Goal: Register for event/course

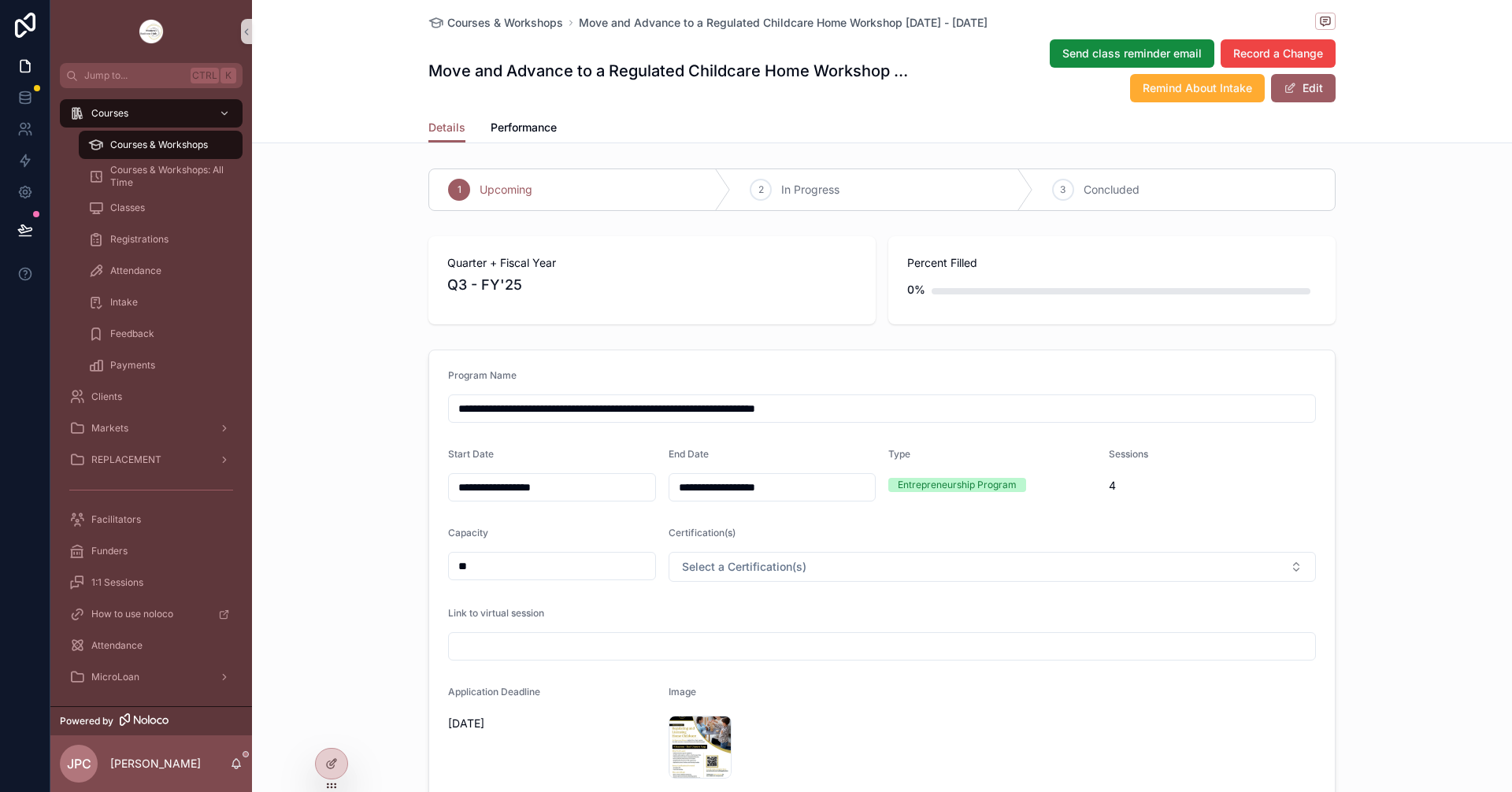
scroll to position [1417, 0]
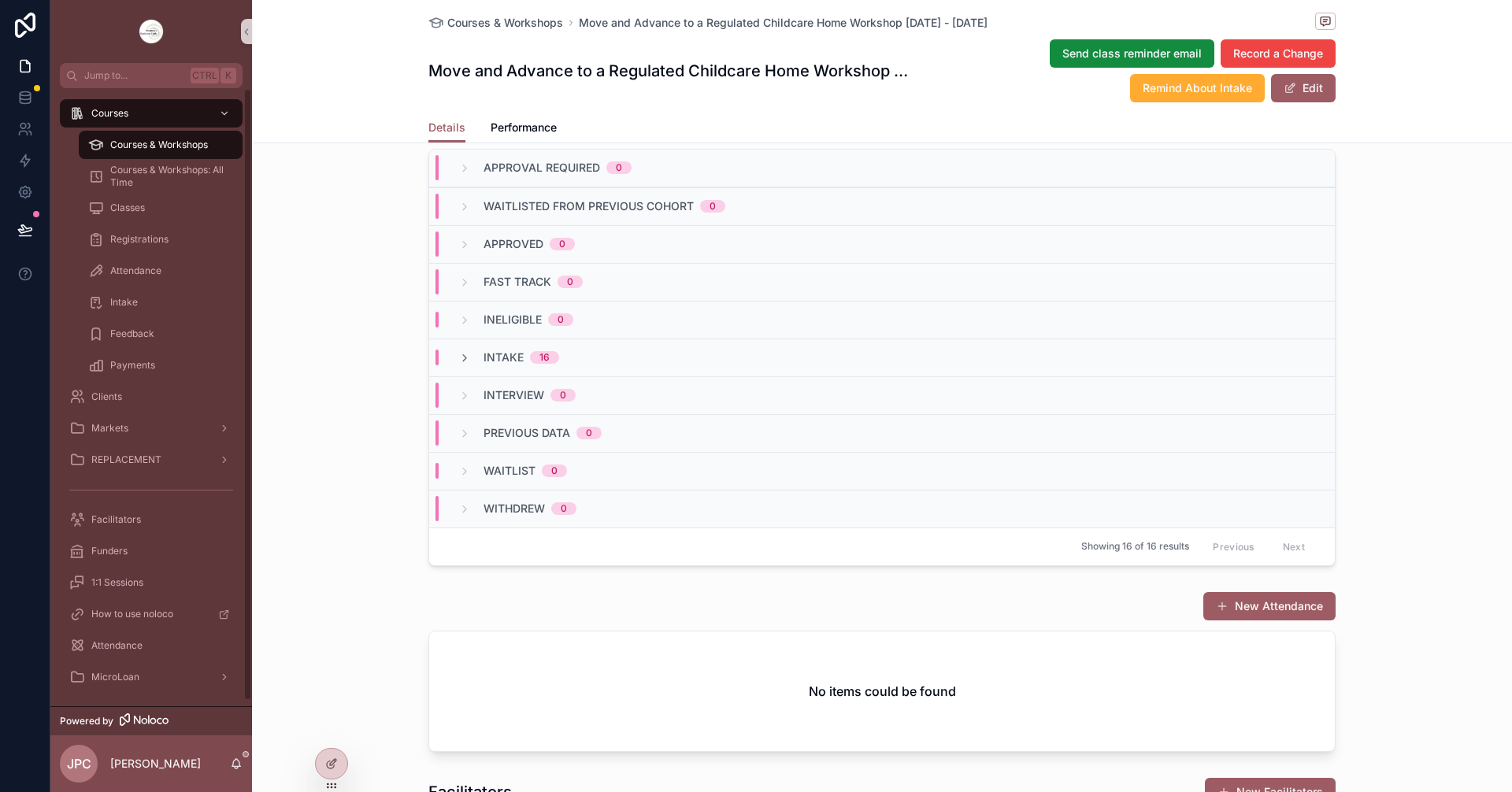
click at [161, 155] on div "Courses & Workshops" at bounding box center [160, 144] width 144 height 25
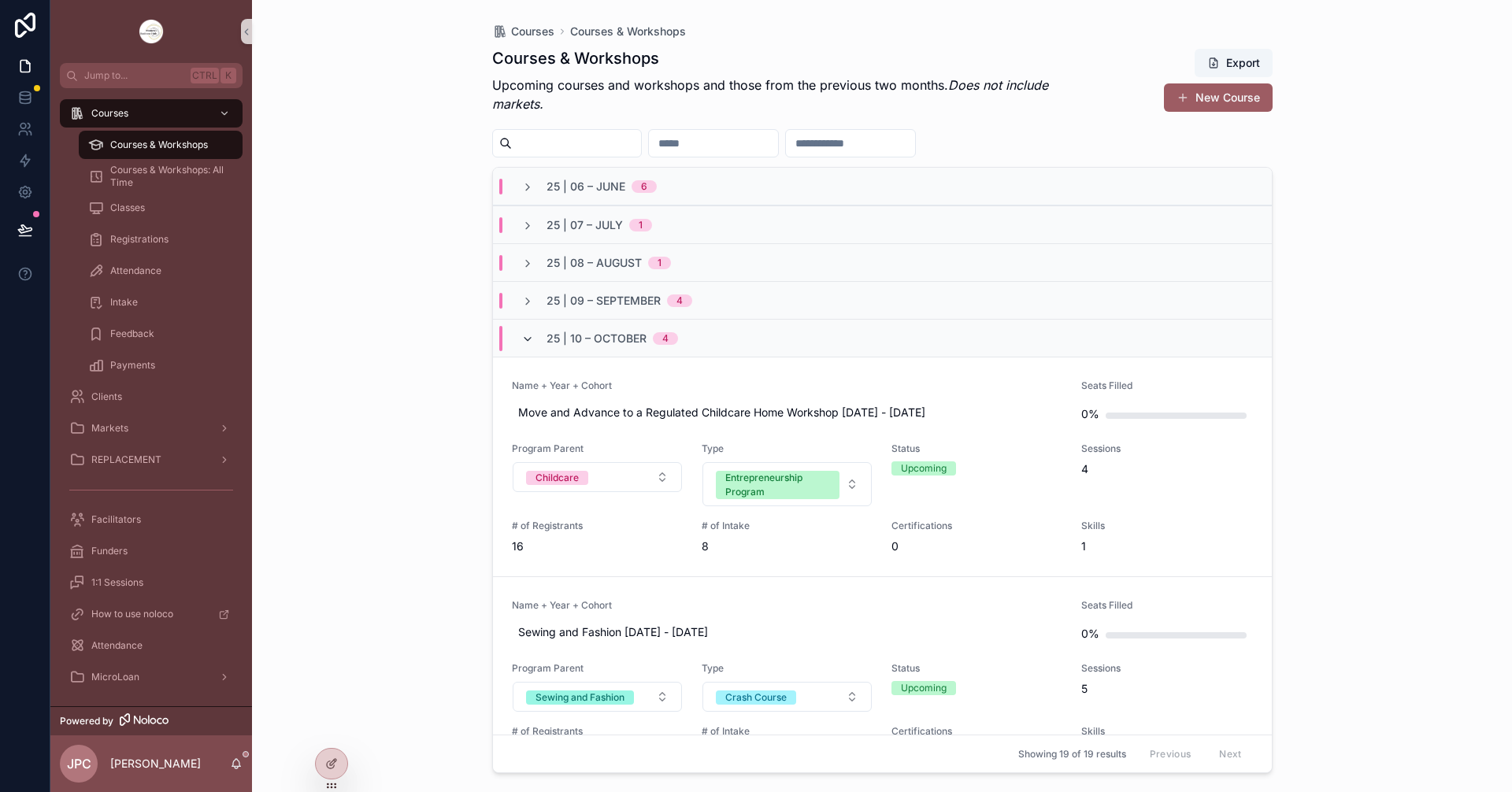
click at [522, 335] on icon "scrollable content" at bounding box center [527, 339] width 13 height 13
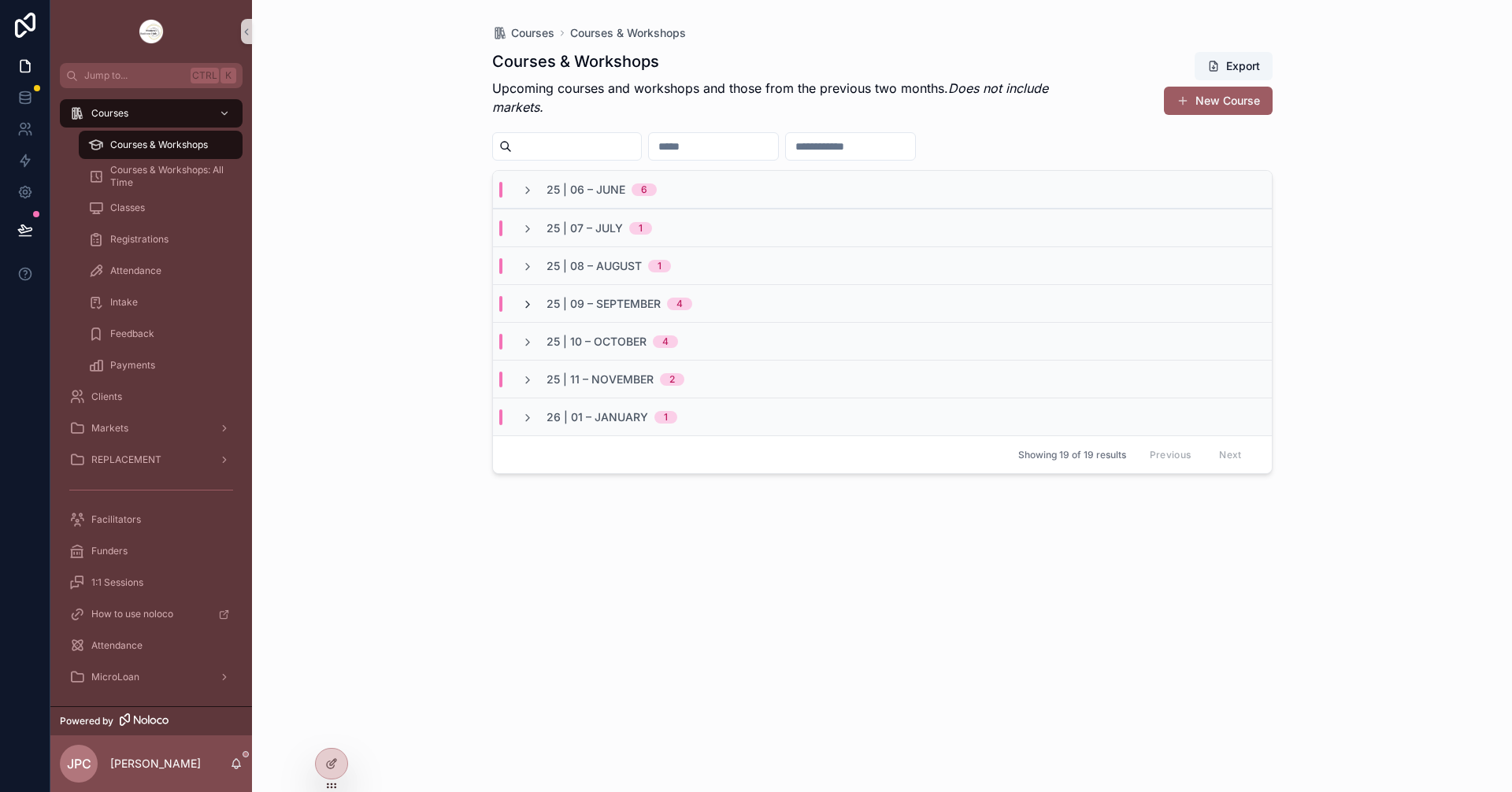
click at [529, 303] on icon "scrollable content" at bounding box center [527, 304] width 13 height 13
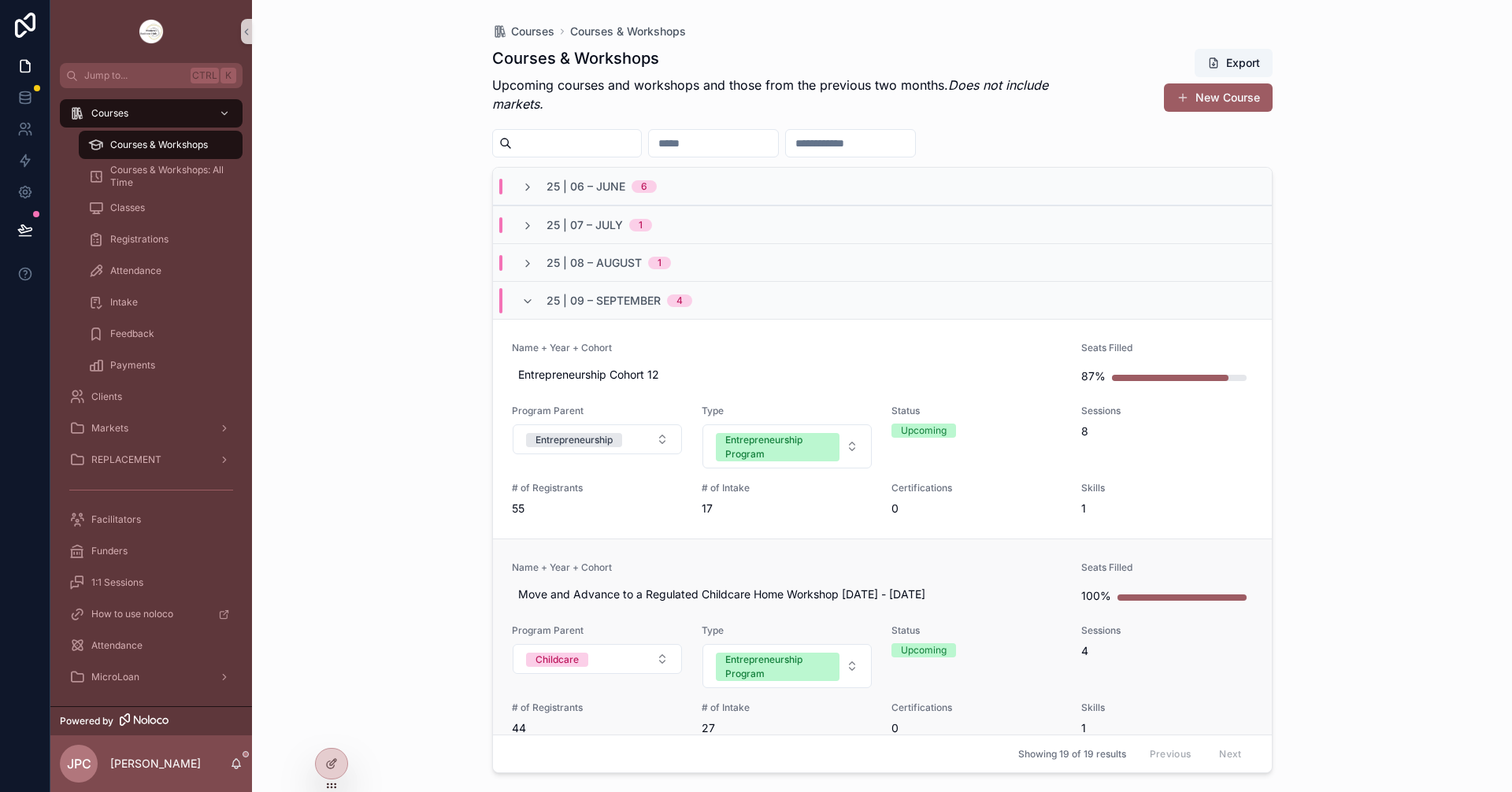
click at [702, 569] on span "Name + Year + Cohort" at bounding box center [787, 568] width 551 height 13
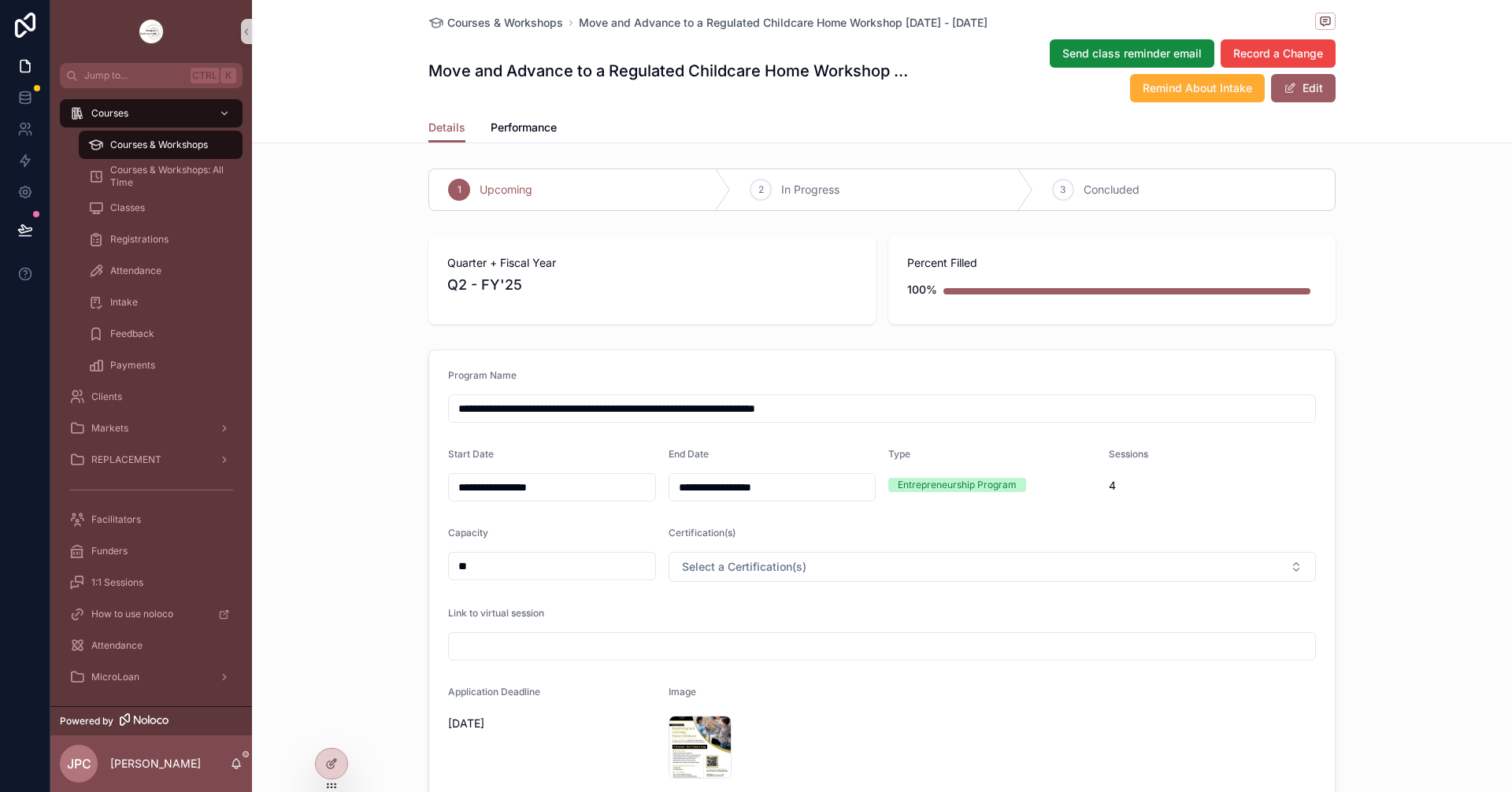
drag, startPoint x: 933, startPoint y: 407, endPoint x: 439, endPoint y: 416, distance: 494.1
click at [439, 416] on form "**********" at bounding box center [882, 576] width 906 height 452
click at [136, 431] on div "Markets" at bounding box center [151, 428] width 164 height 25
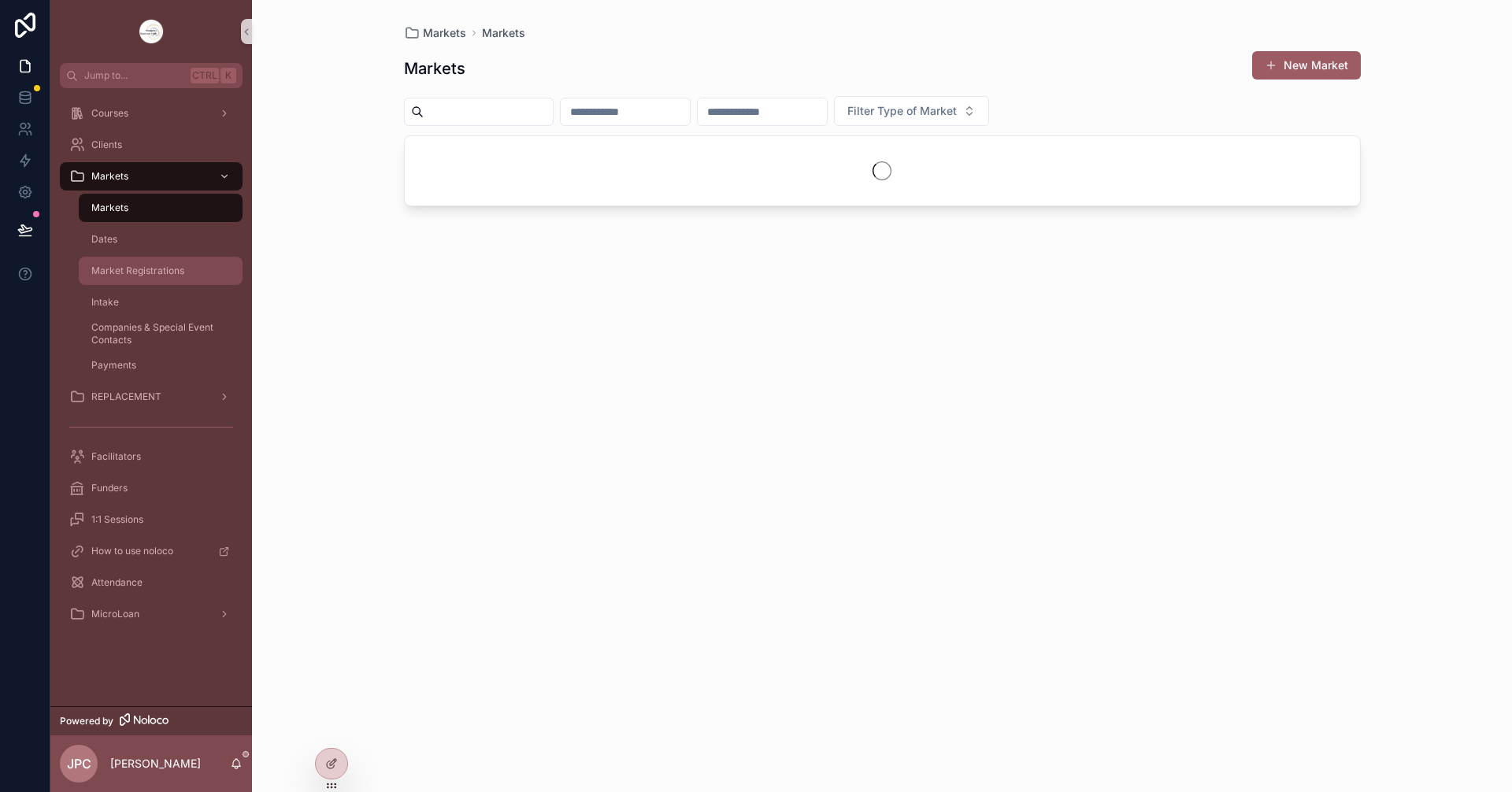
click at [188, 281] on div "Market Registrations" at bounding box center [160, 270] width 144 height 25
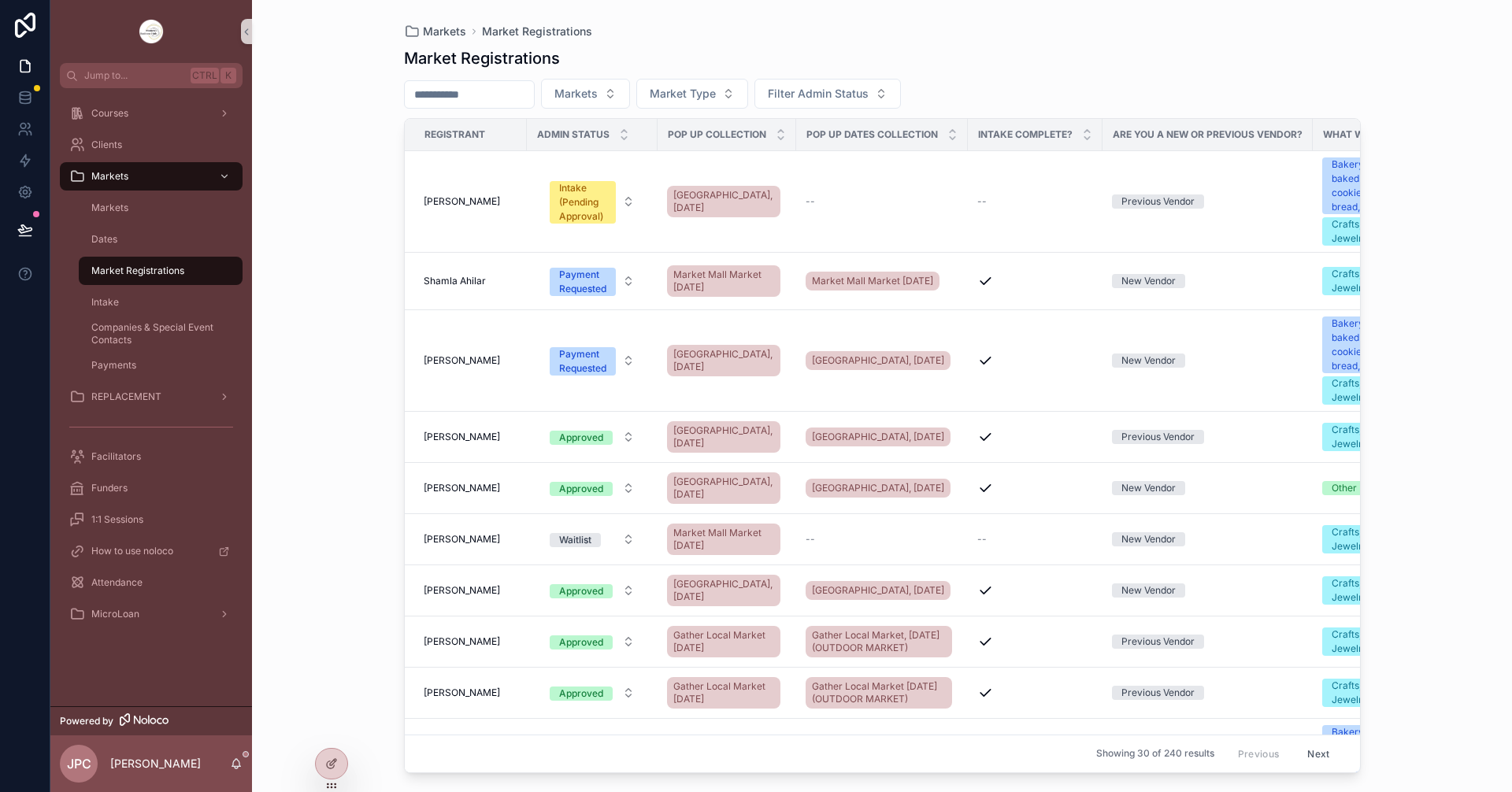
click at [163, 281] on div "Market Registrations" at bounding box center [160, 270] width 144 height 25
click at [189, 122] on div "Courses" at bounding box center [151, 113] width 164 height 25
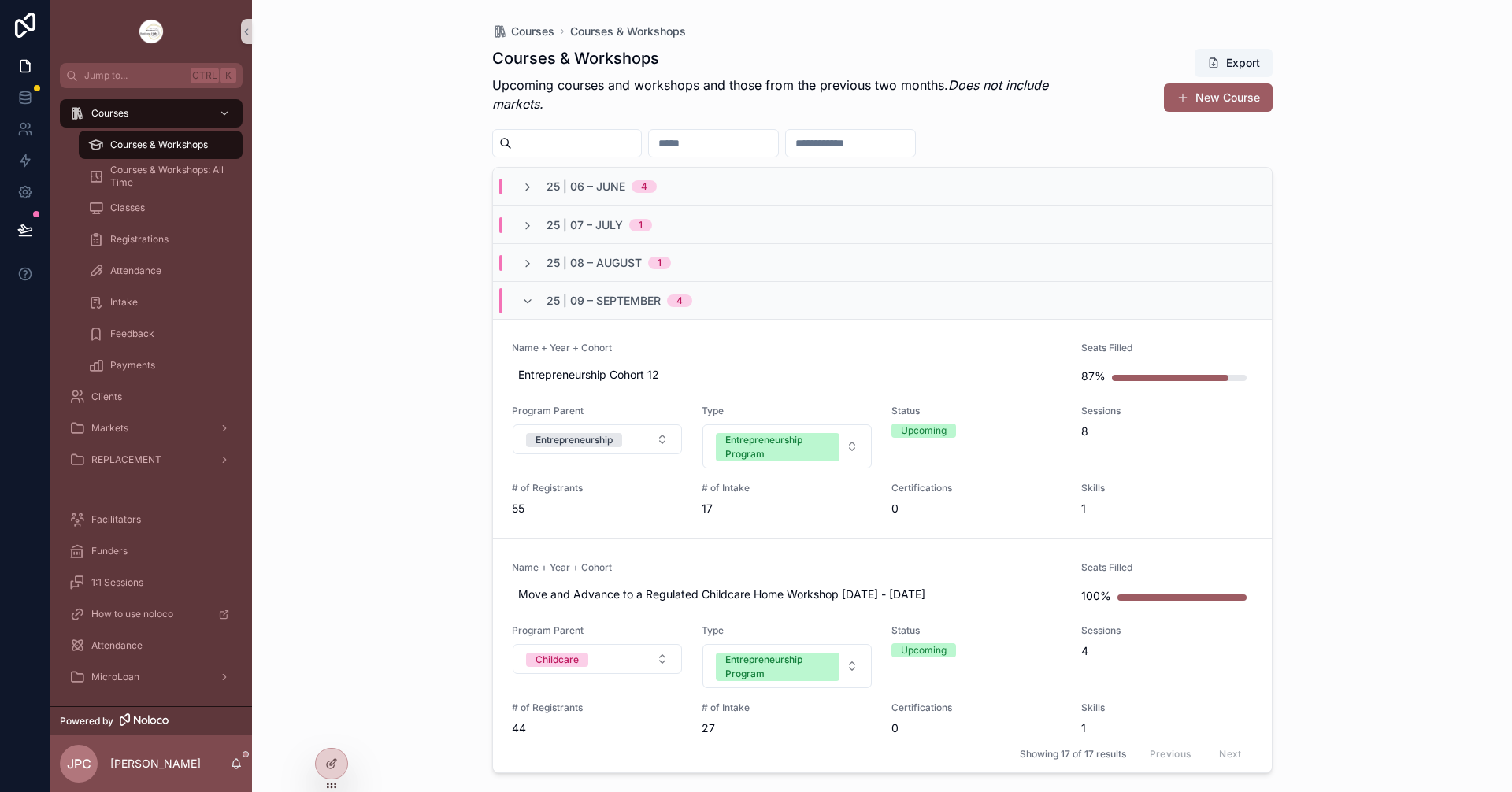
click at [517, 308] on div "25 | 09 – [DATE]" at bounding box center [606, 300] width 209 height 25
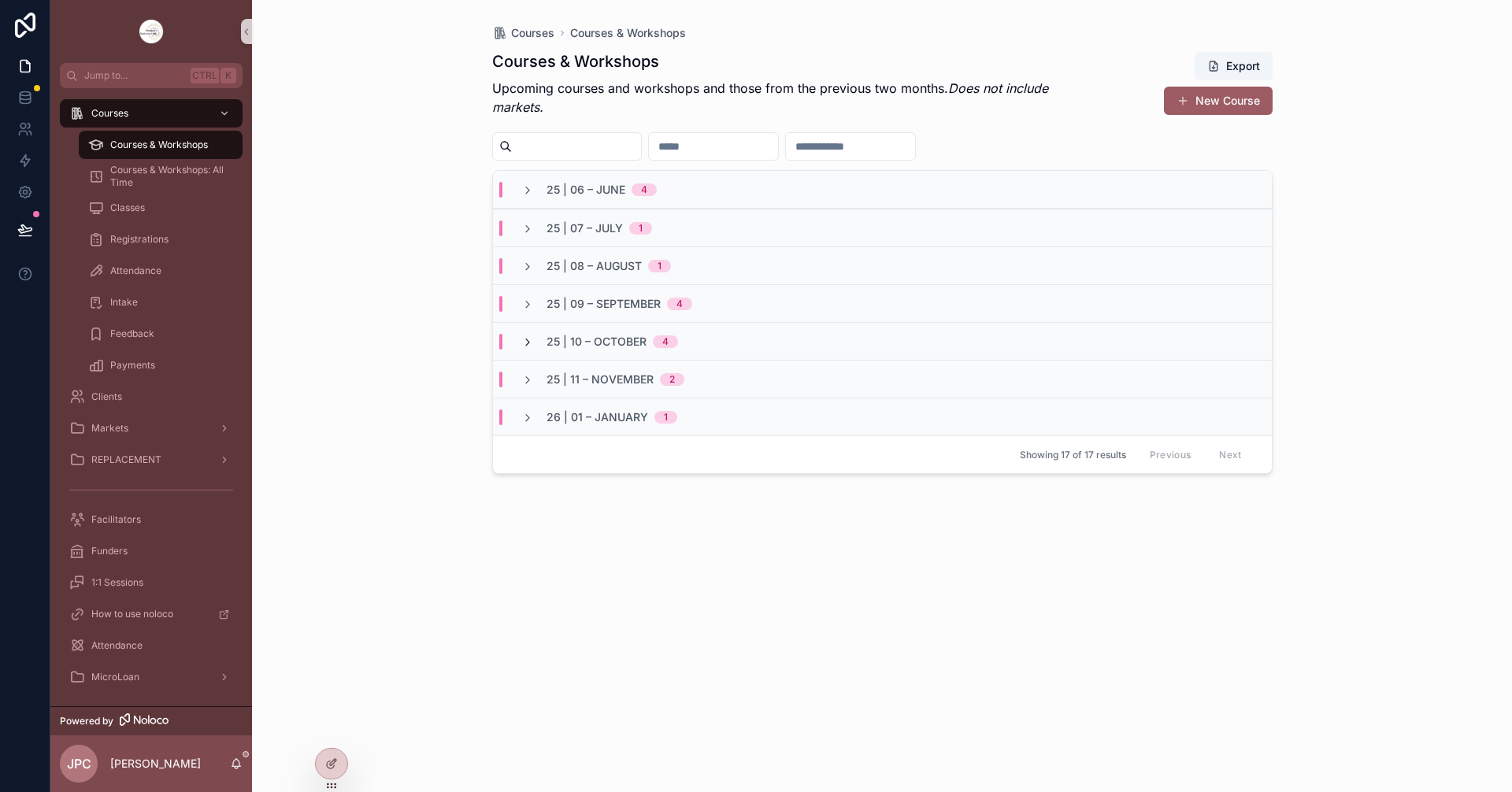
click at [533, 344] on icon "scrollable content" at bounding box center [527, 342] width 13 height 13
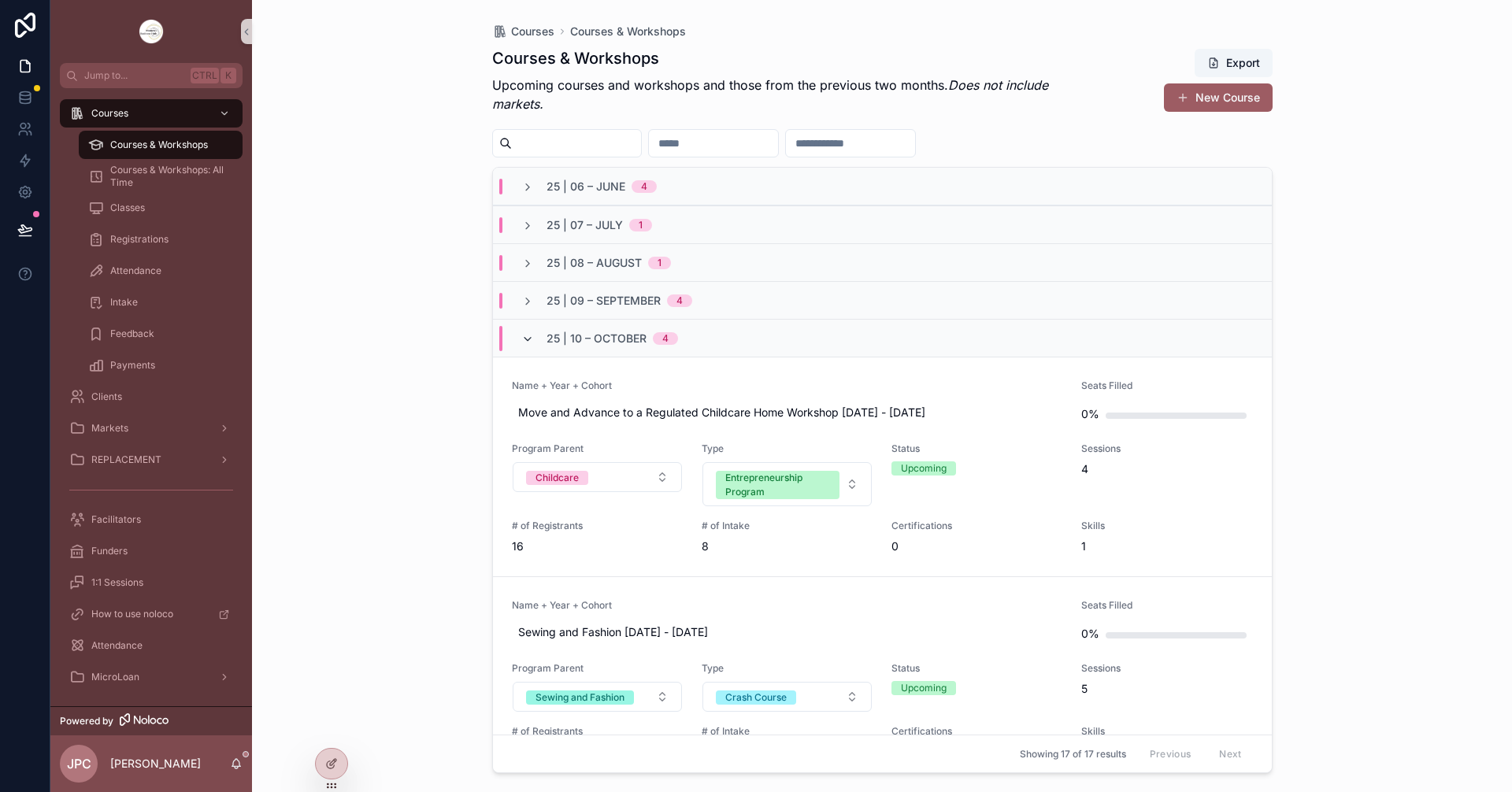
click at [530, 338] on icon "scrollable content" at bounding box center [527, 339] width 13 height 13
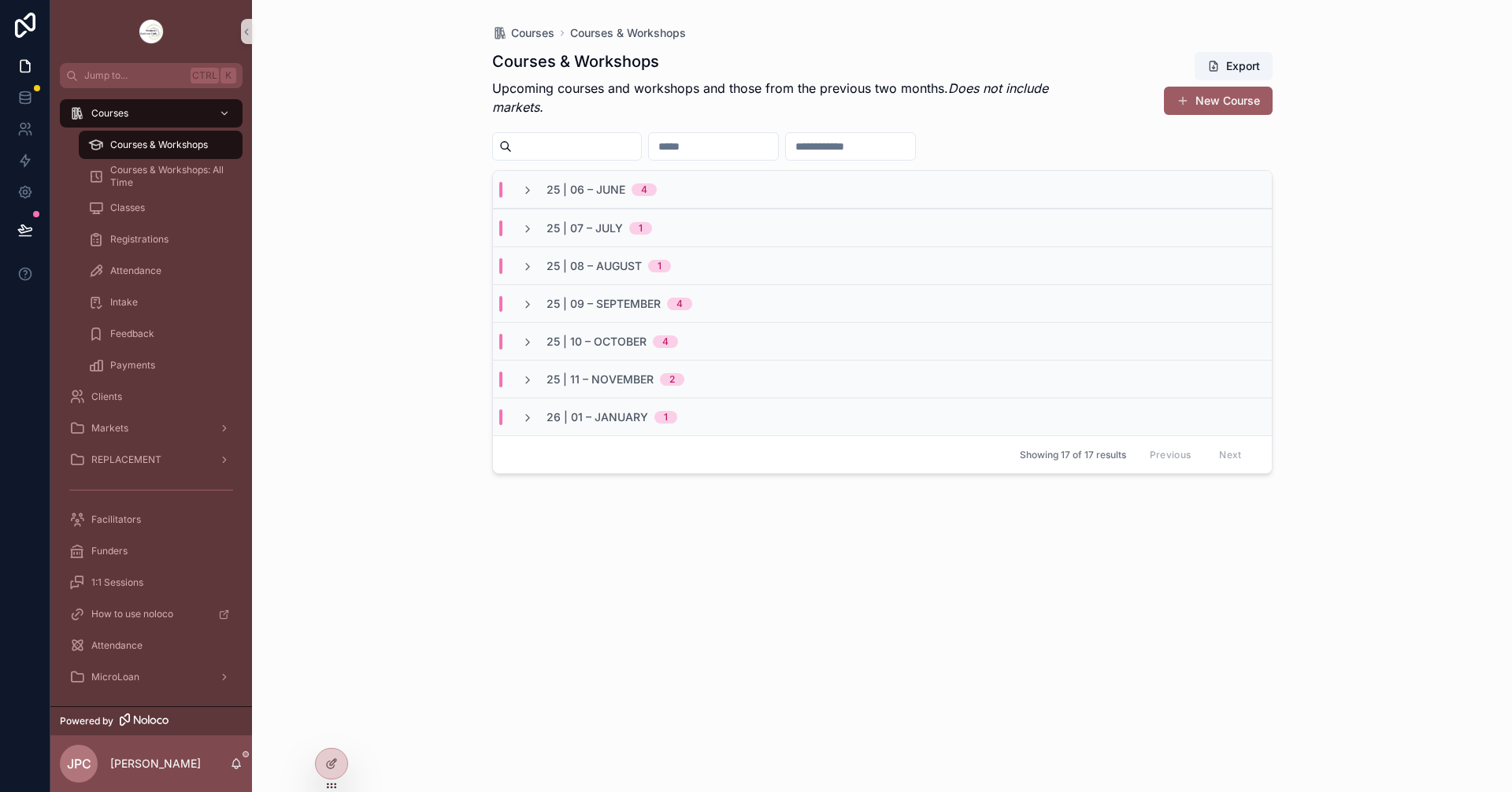
click at [522, 357] on div "25 | 10 – [DATE]" at bounding box center [883, 340] width 779 height 38
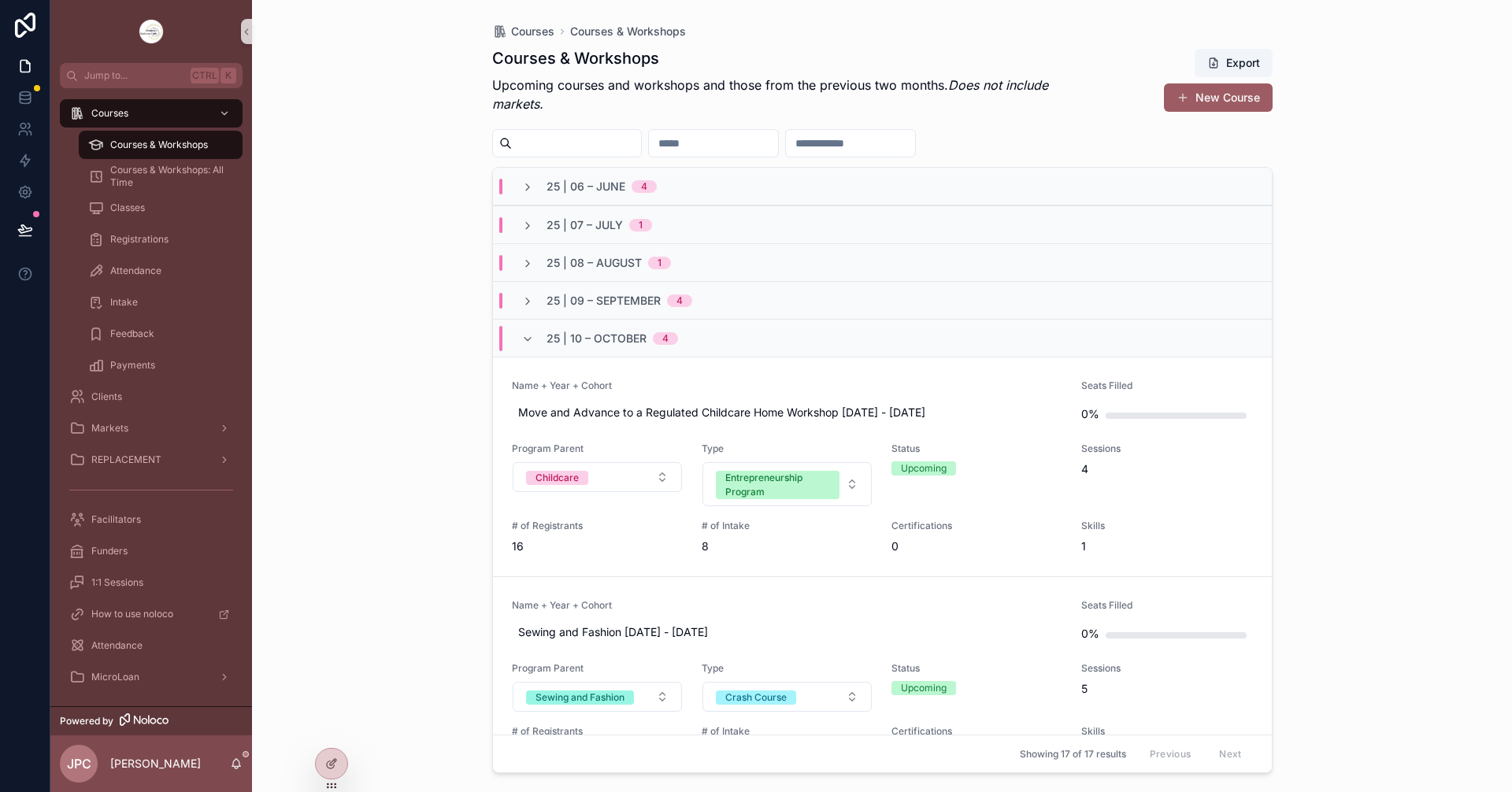
click at [521, 356] on div "25 | 10 – [DATE]" at bounding box center [883, 338] width 779 height 38
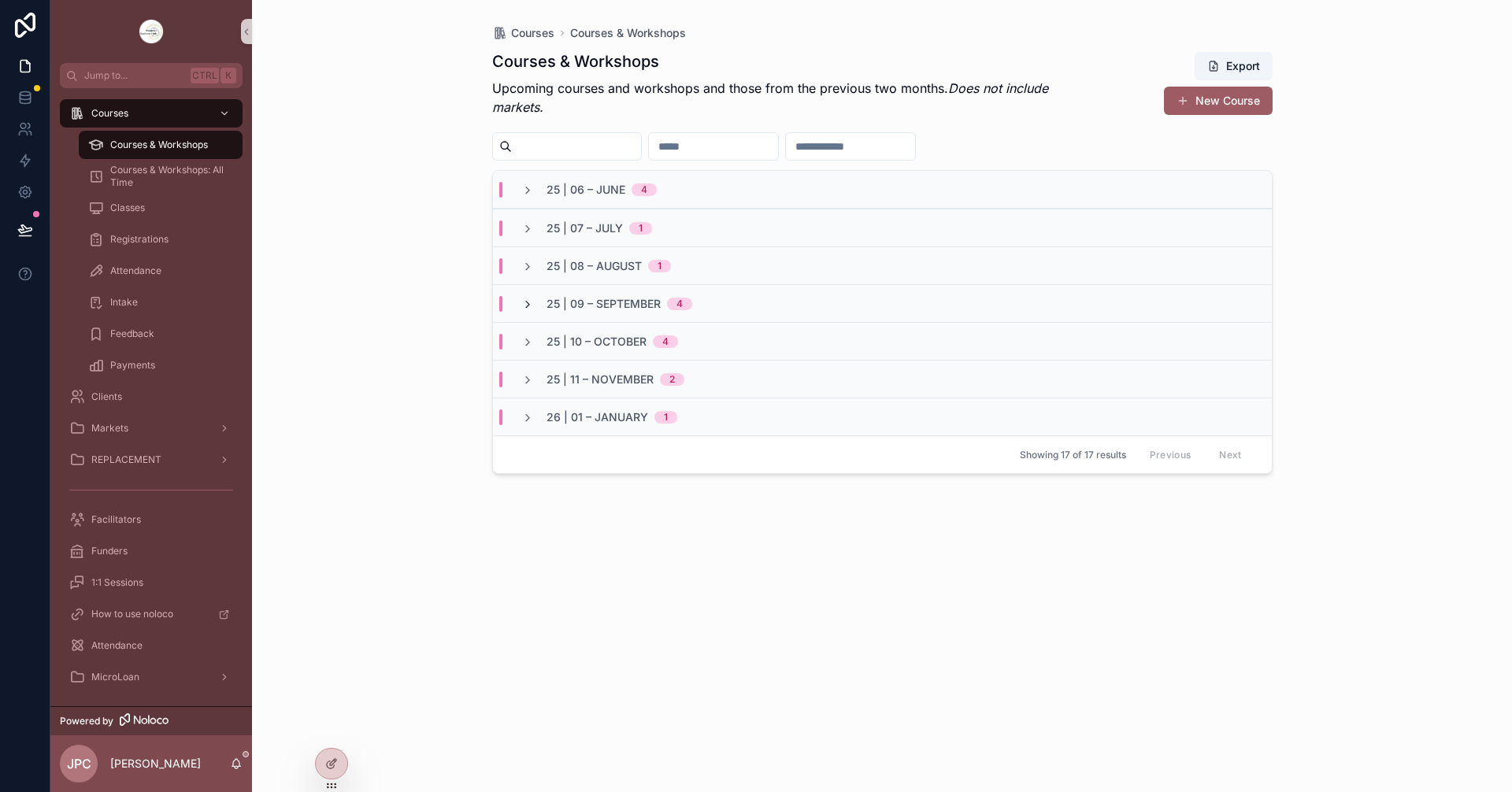
click at [532, 306] on icon "scrollable content" at bounding box center [527, 304] width 13 height 13
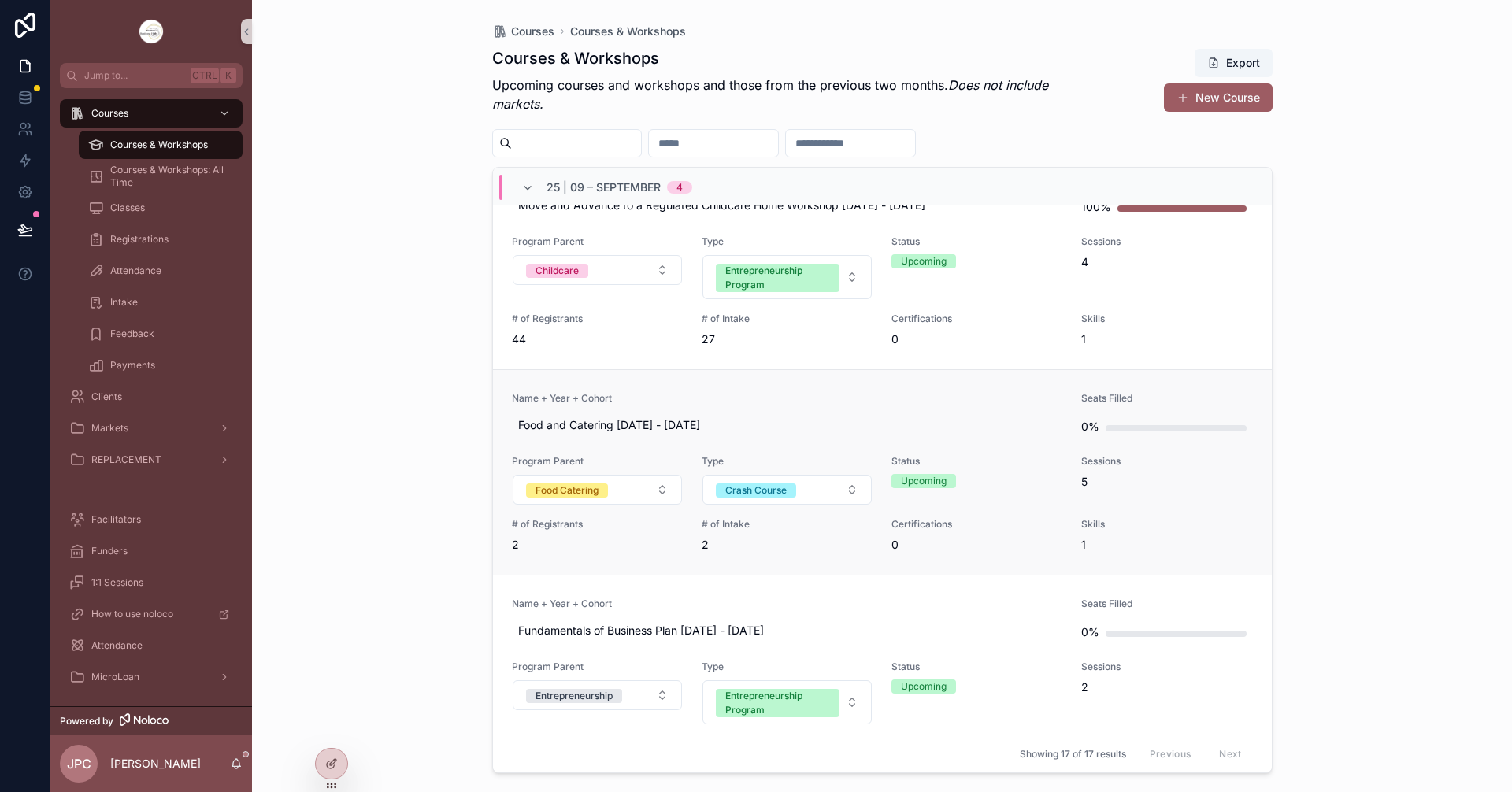
scroll to position [394, 0]
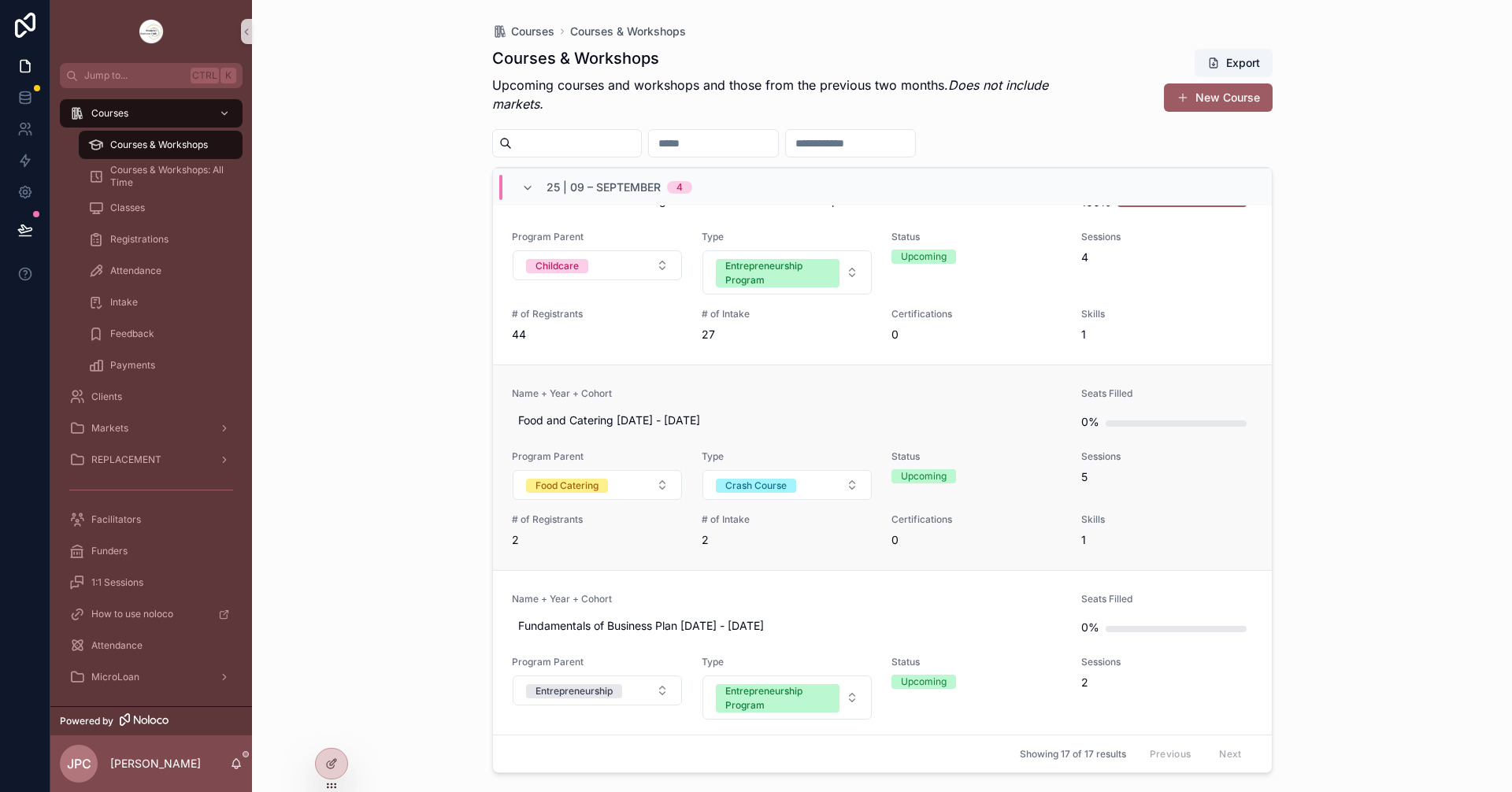
click at [810, 377] on link "Name + Year + Cohort Food and Catering [DATE] - [DATE] Seats Filled 0% Program …" at bounding box center [883, 466] width 779 height 205
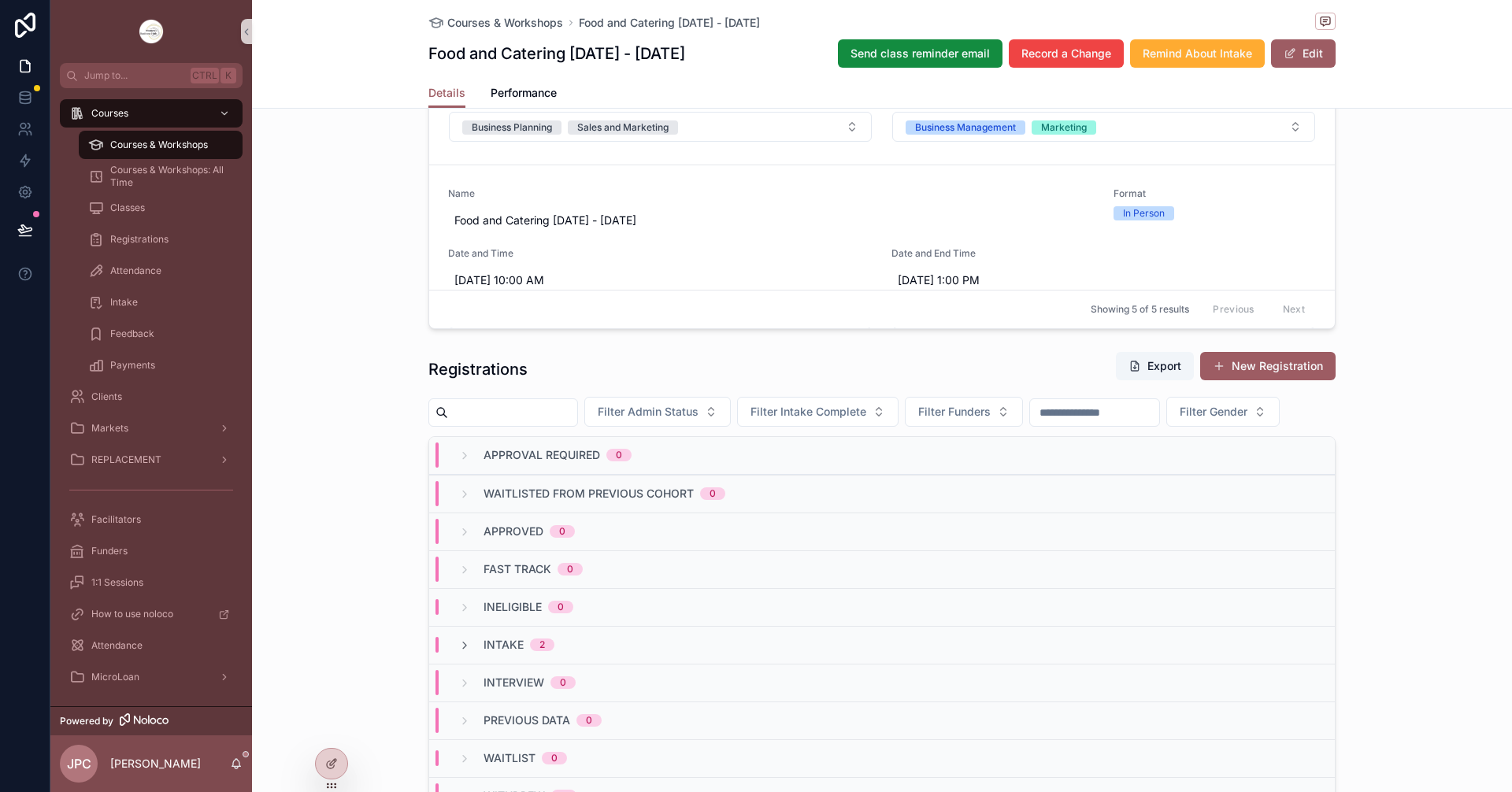
scroll to position [1181, 0]
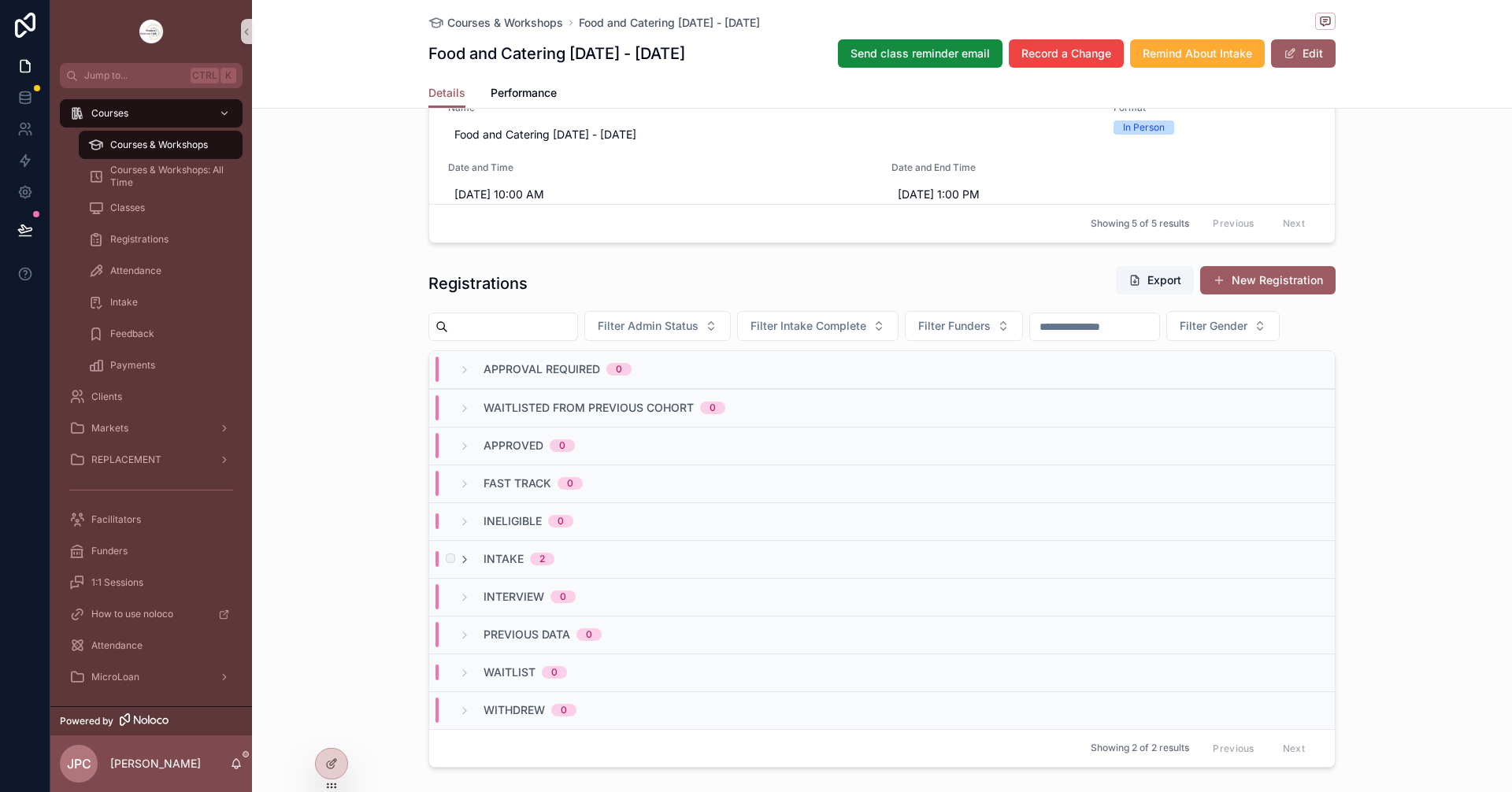
click at [462, 578] on div "Intake 2" at bounding box center [882, 558] width 906 height 38
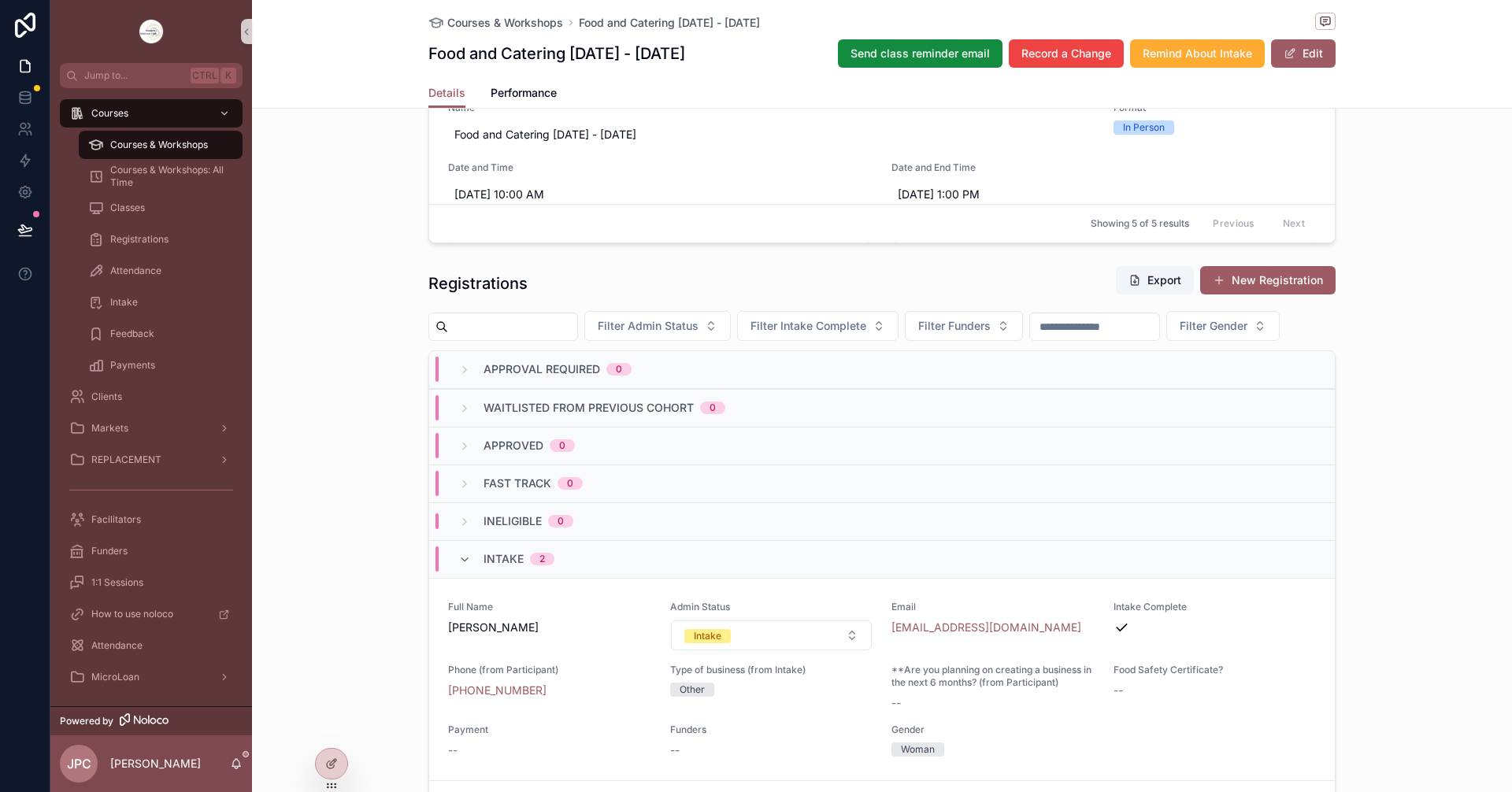
scroll to position [1417, 0]
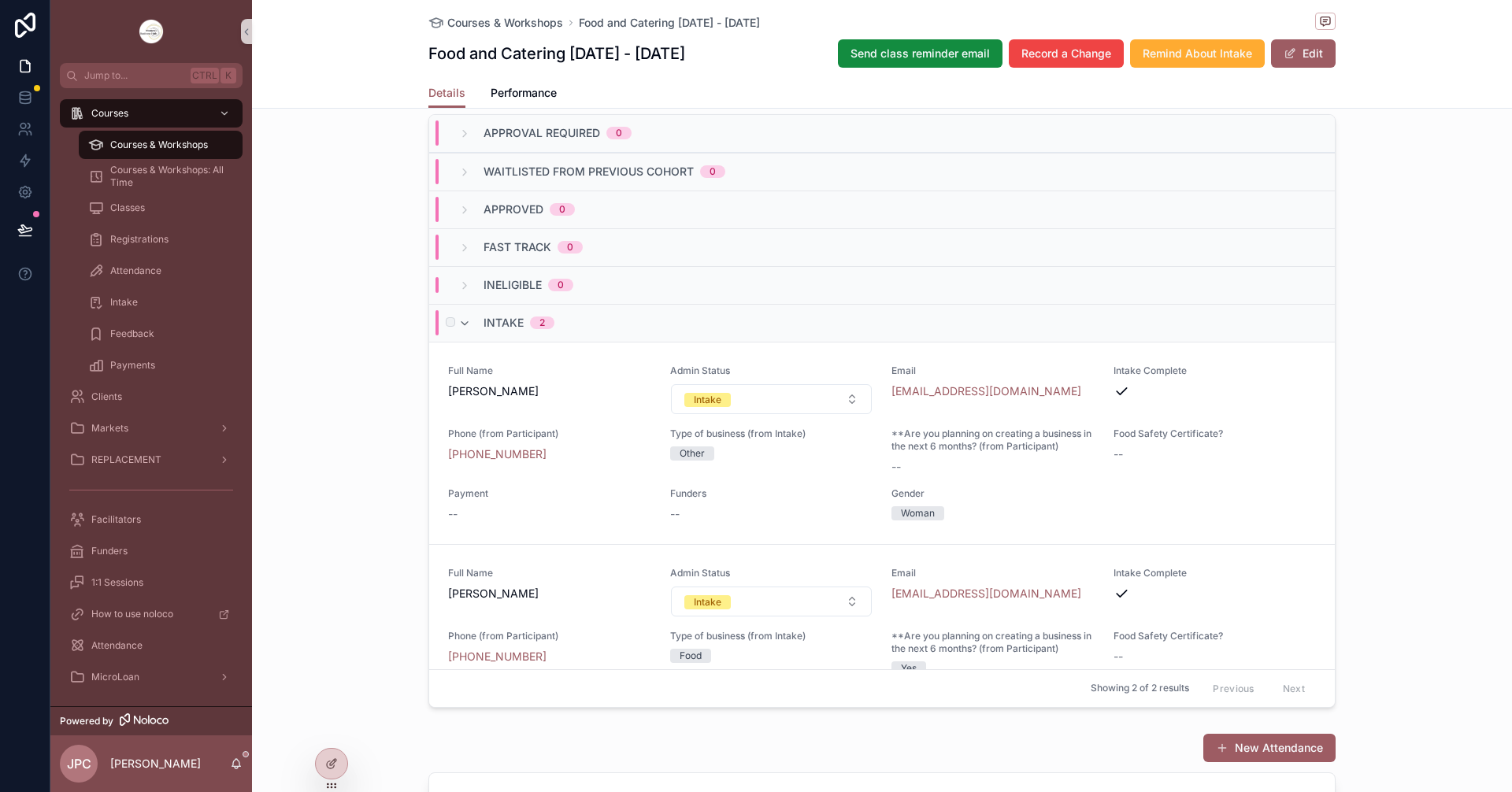
click at [470, 336] on div "Intake 2" at bounding box center [506, 322] width 96 height 25
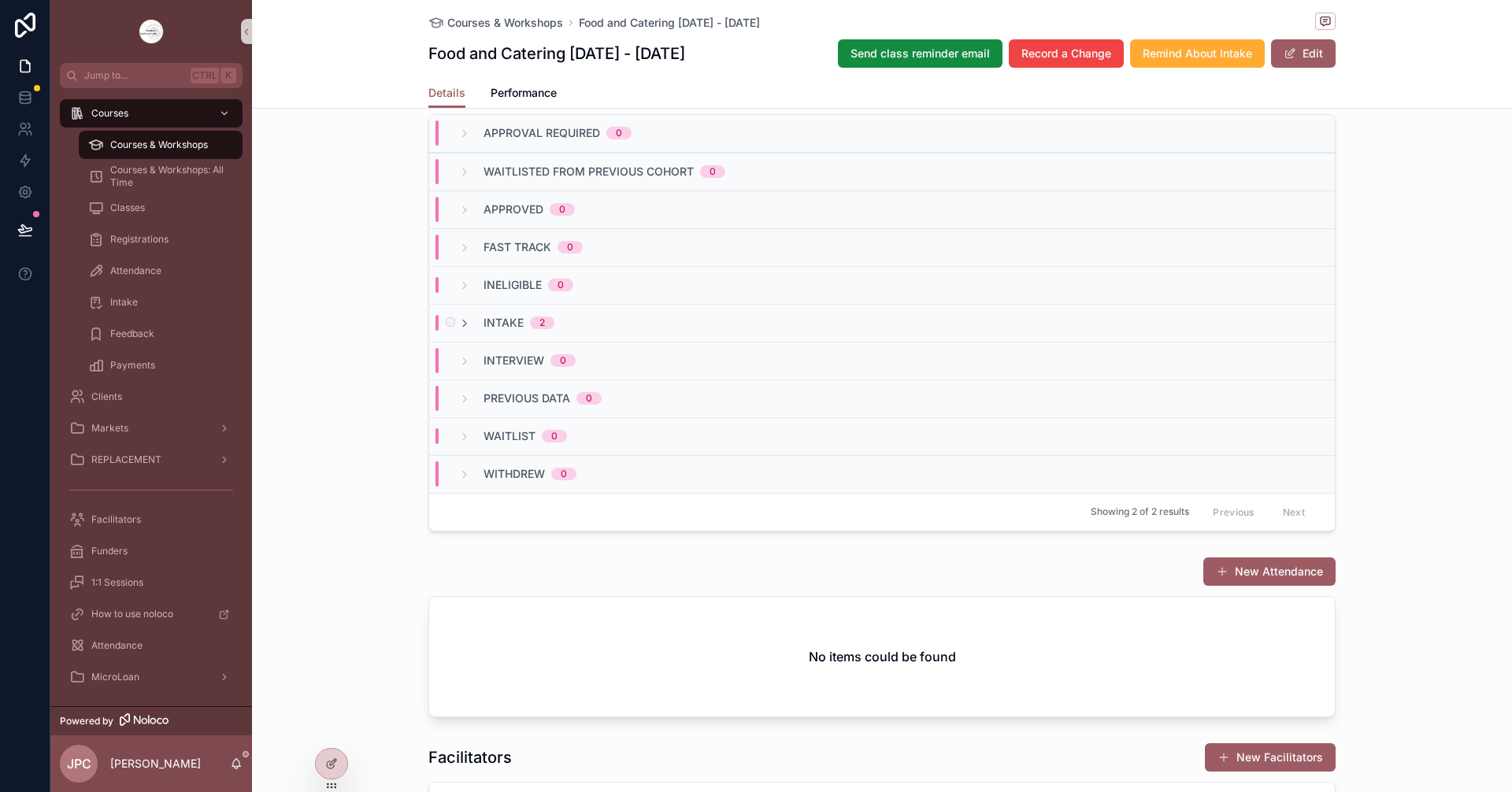
click at [458, 330] on div "Intake 2" at bounding box center [506, 322] width 96 height 16
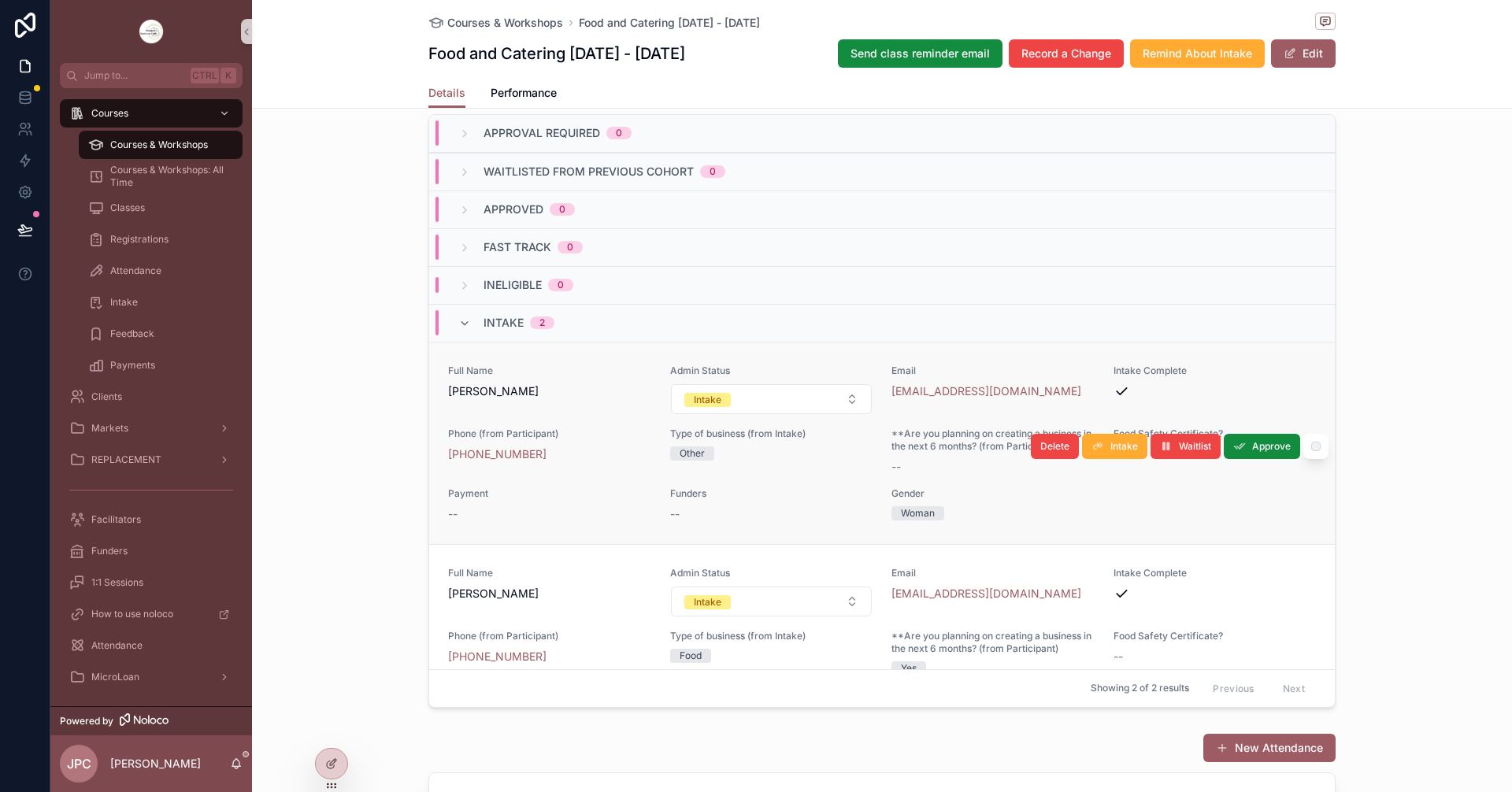
click at [1040, 377] on span "Email" at bounding box center [993, 371] width 203 height 13
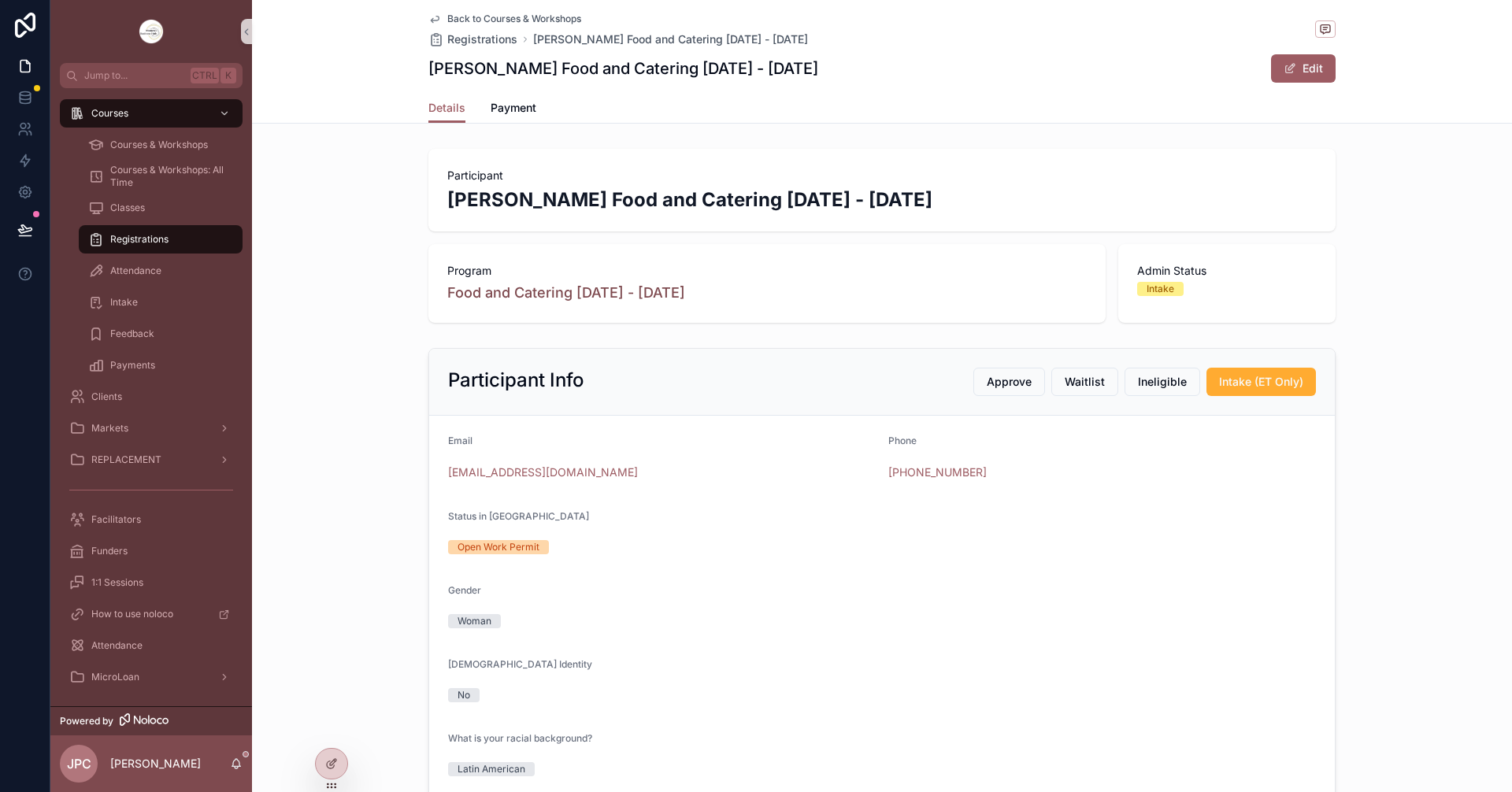
click at [488, 15] on span "Back to Courses & Workshops" at bounding box center [514, 19] width 133 height 13
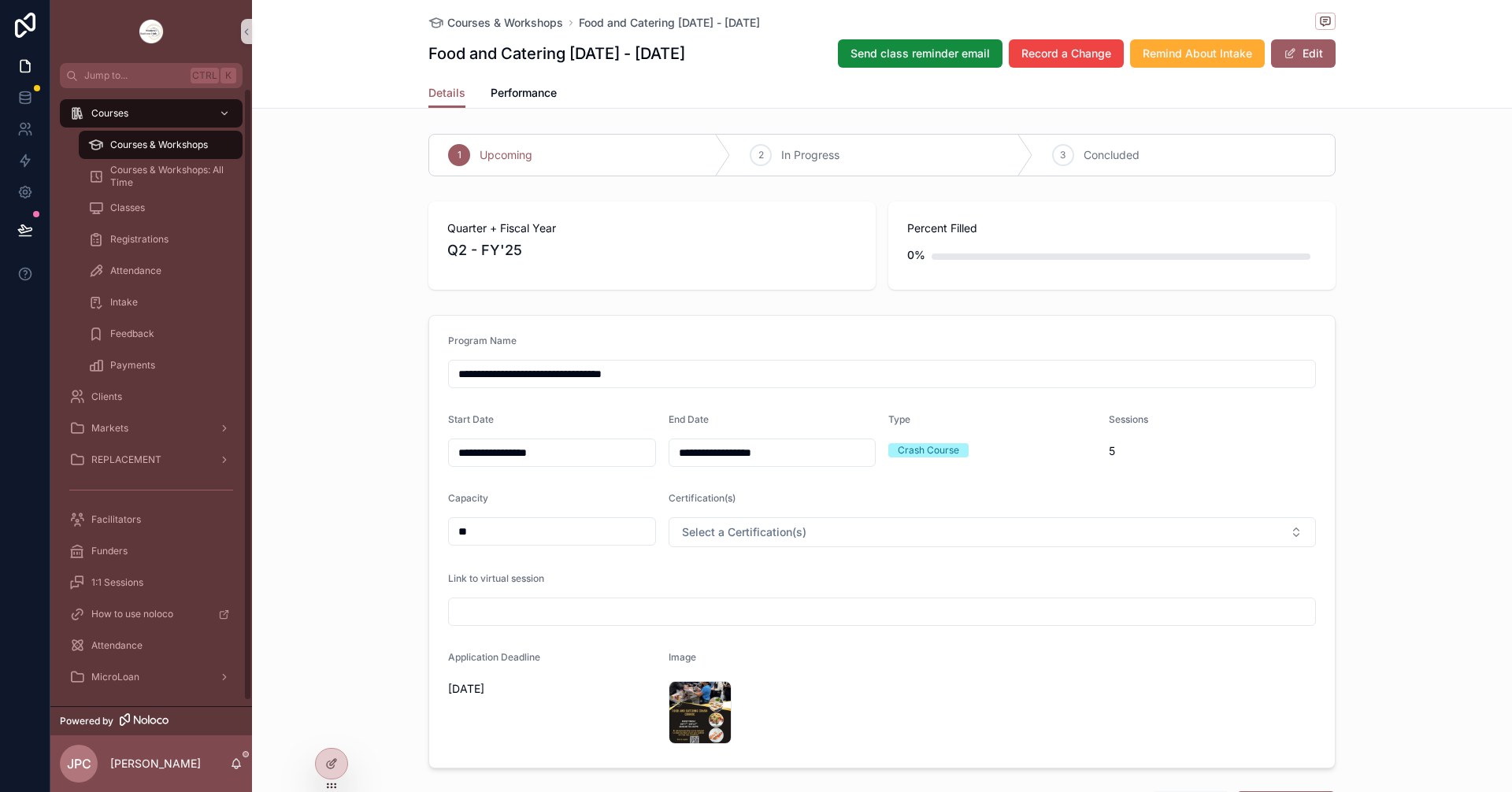
click at [200, 134] on div "Courses & Workshops" at bounding box center [160, 144] width 144 height 25
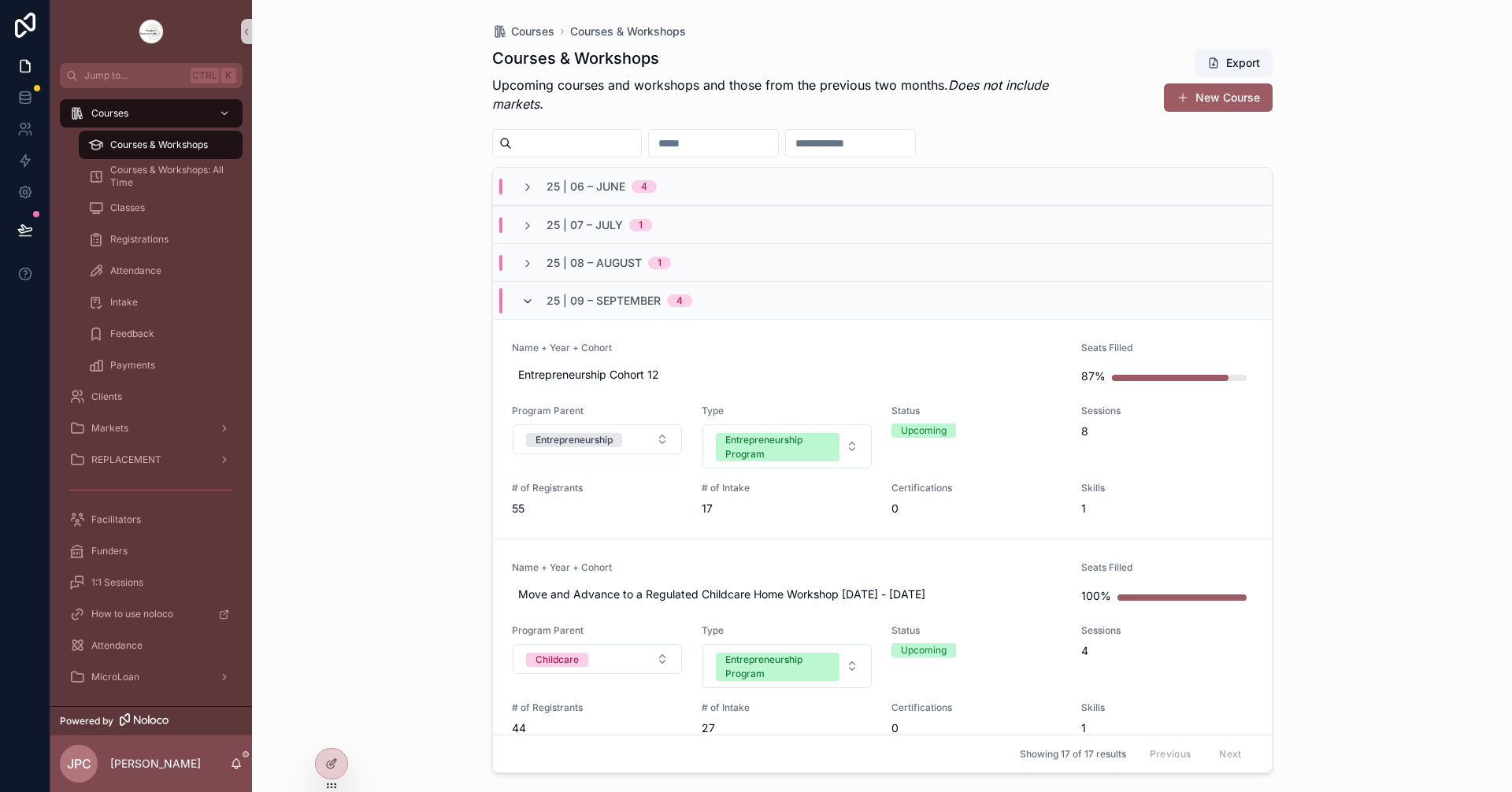
click at [523, 304] on icon "scrollable content" at bounding box center [527, 302] width 13 height 13
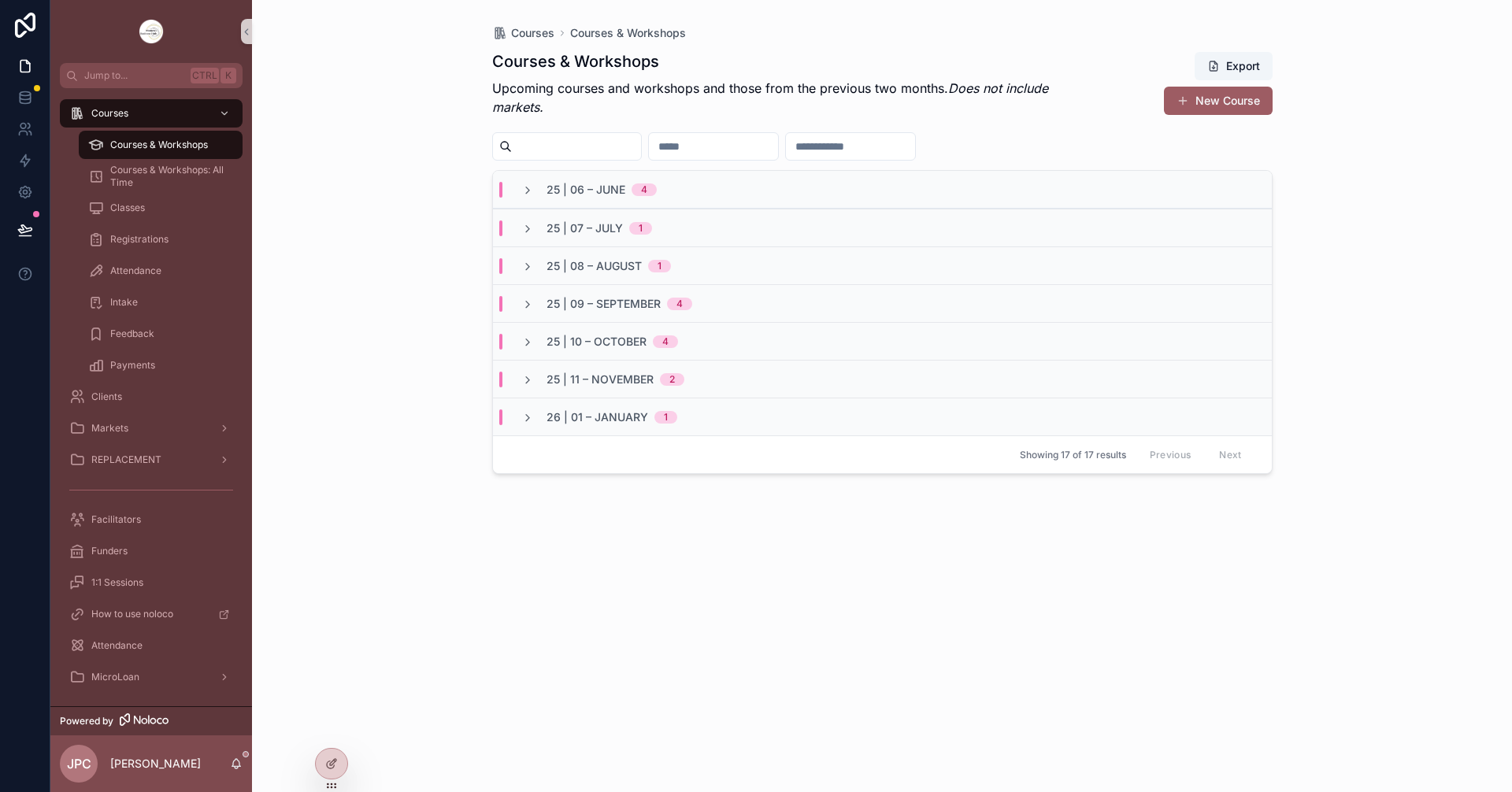
click at [535, 337] on div "25 | 10 – [DATE]" at bounding box center [599, 341] width 156 height 16
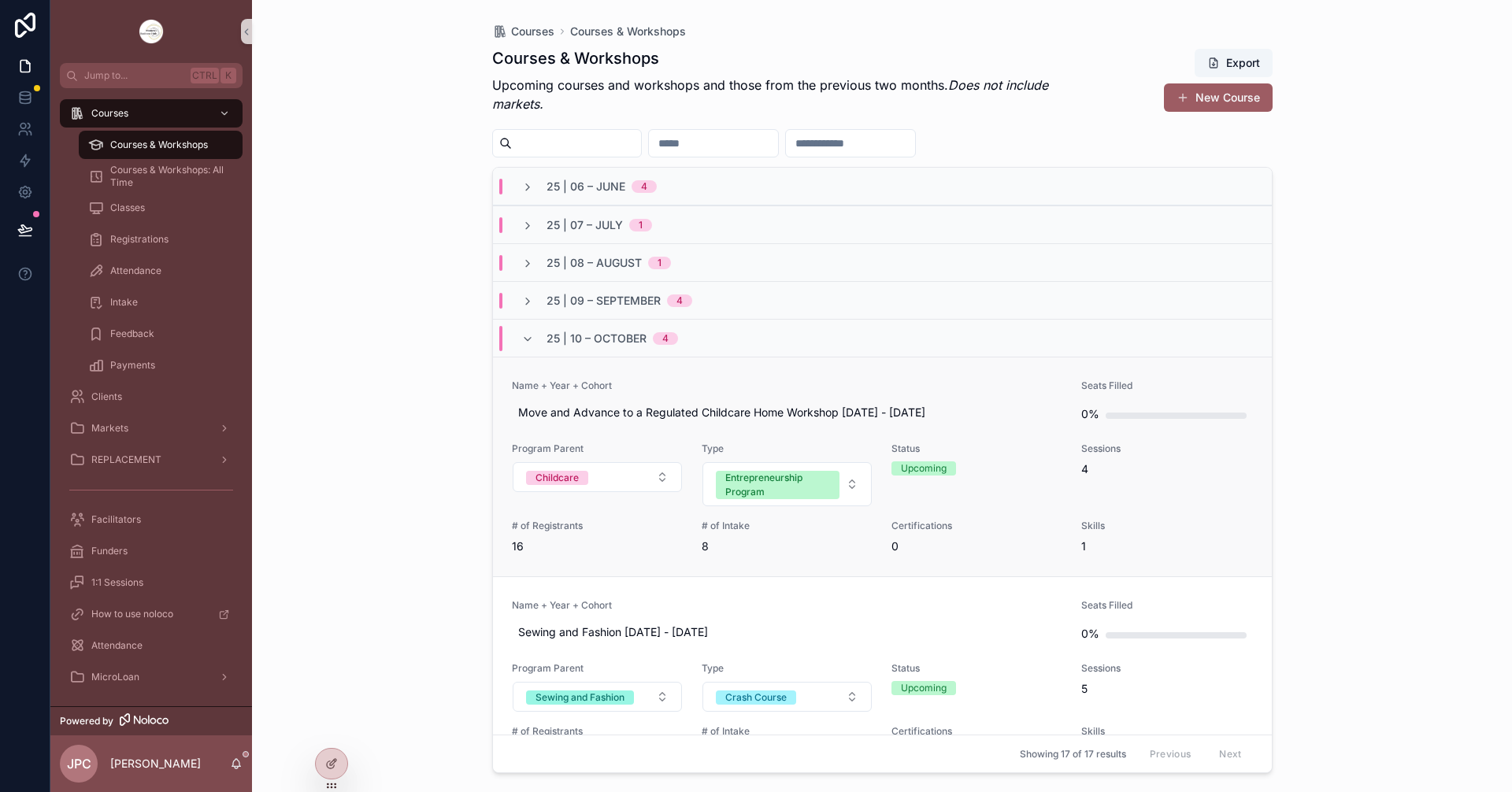
click at [744, 367] on link "Name + Year + Cohort Move and Advance to a Regulated Childcare Home Workshop [D…" at bounding box center [883, 466] width 779 height 220
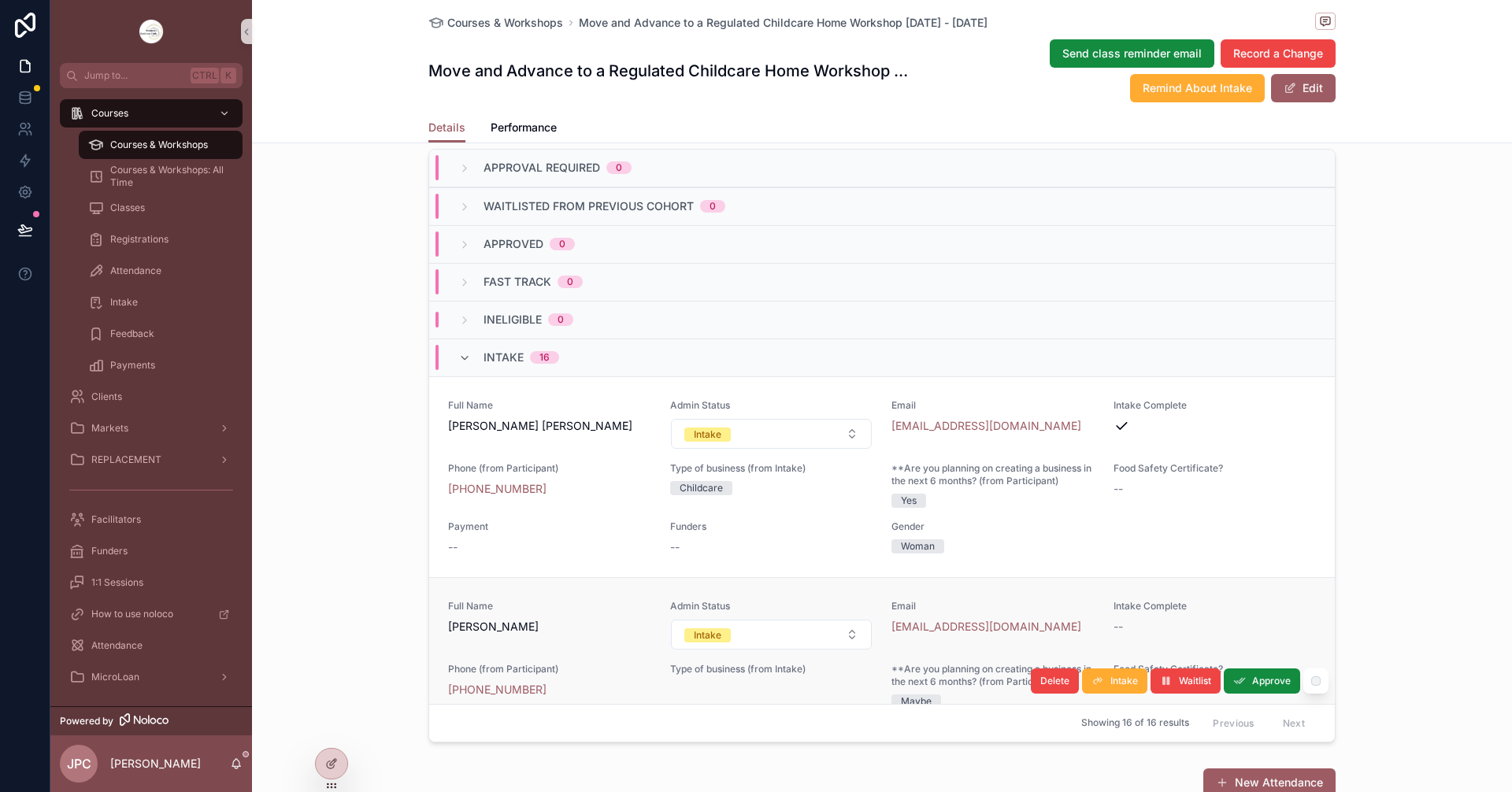
scroll to position [157, 0]
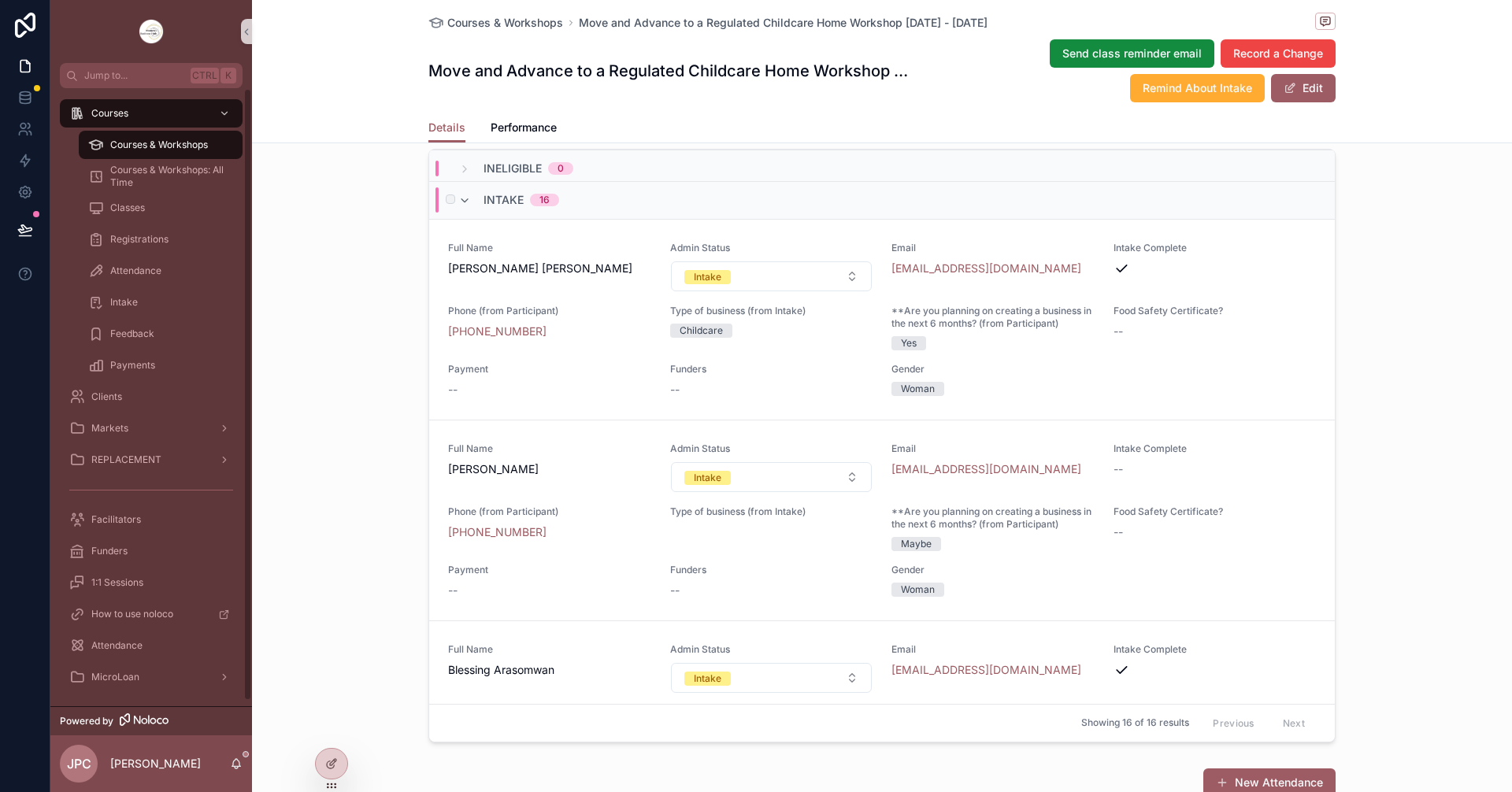
click at [466, 212] on div "Intake 16" at bounding box center [509, 200] width 101 height 25
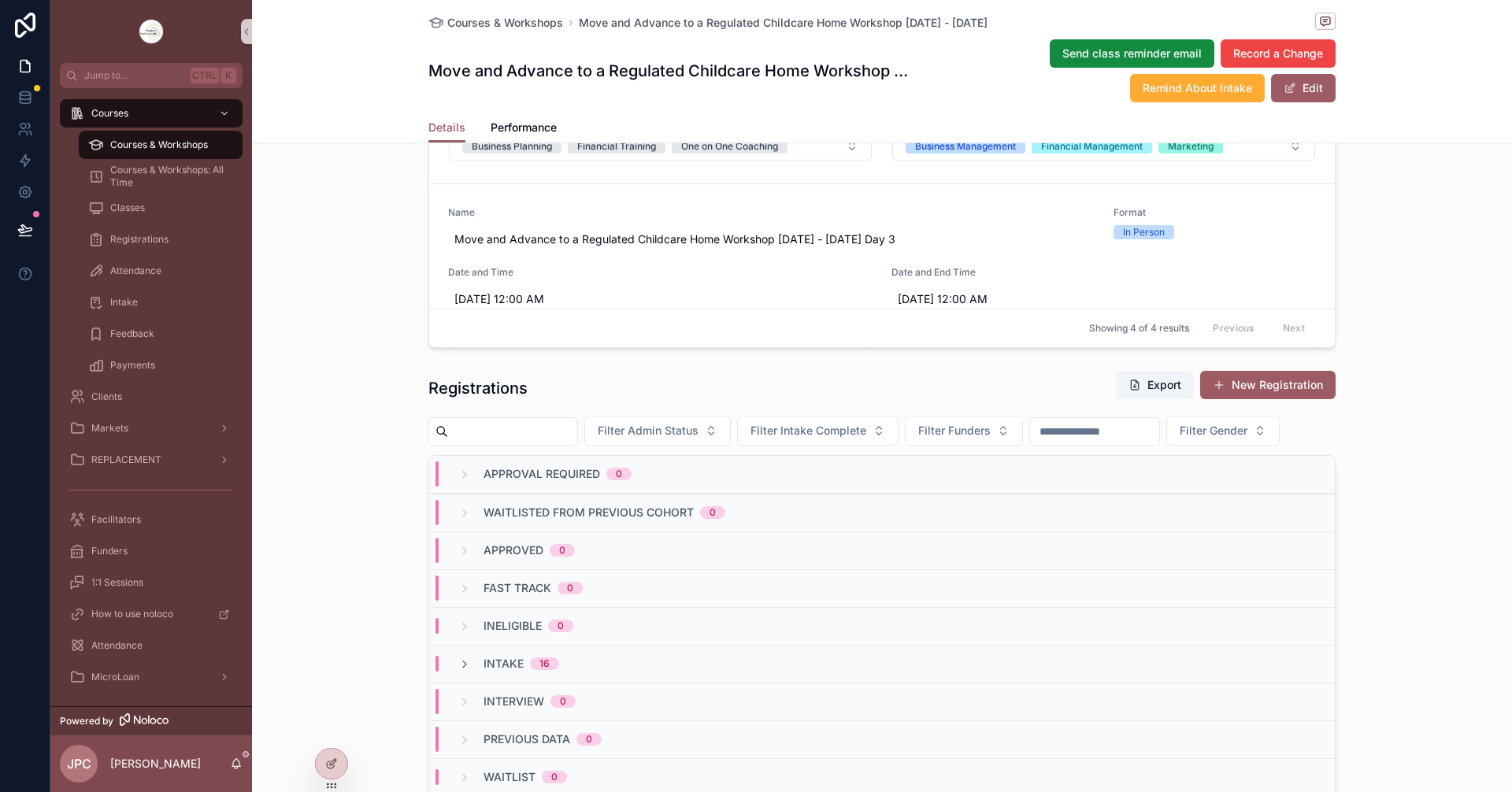
scroll to position [1102, 0]
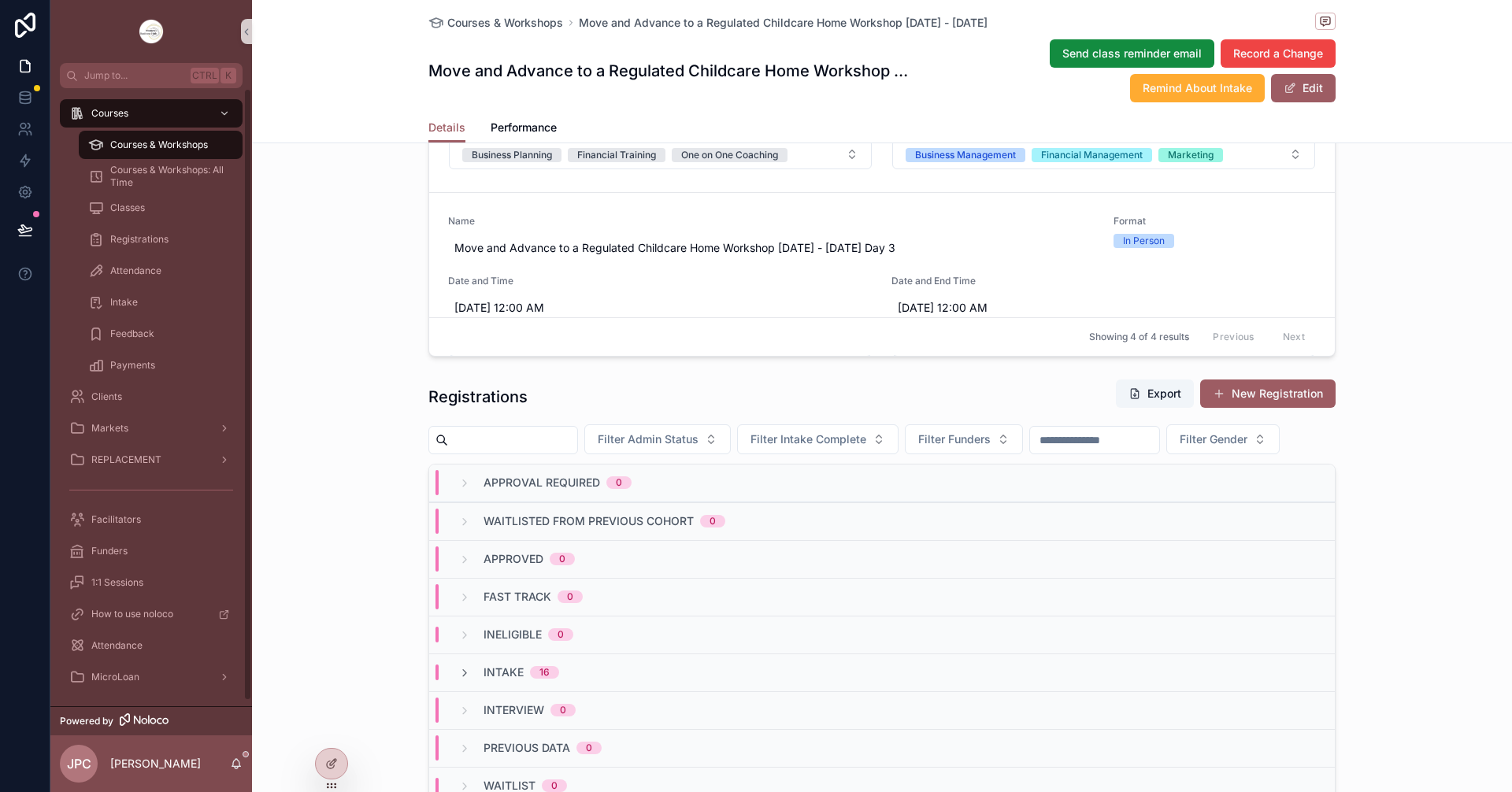
click at [190, 155] on div "Courses & Workshops" at bounding box center [160, 144] width 144 height 25
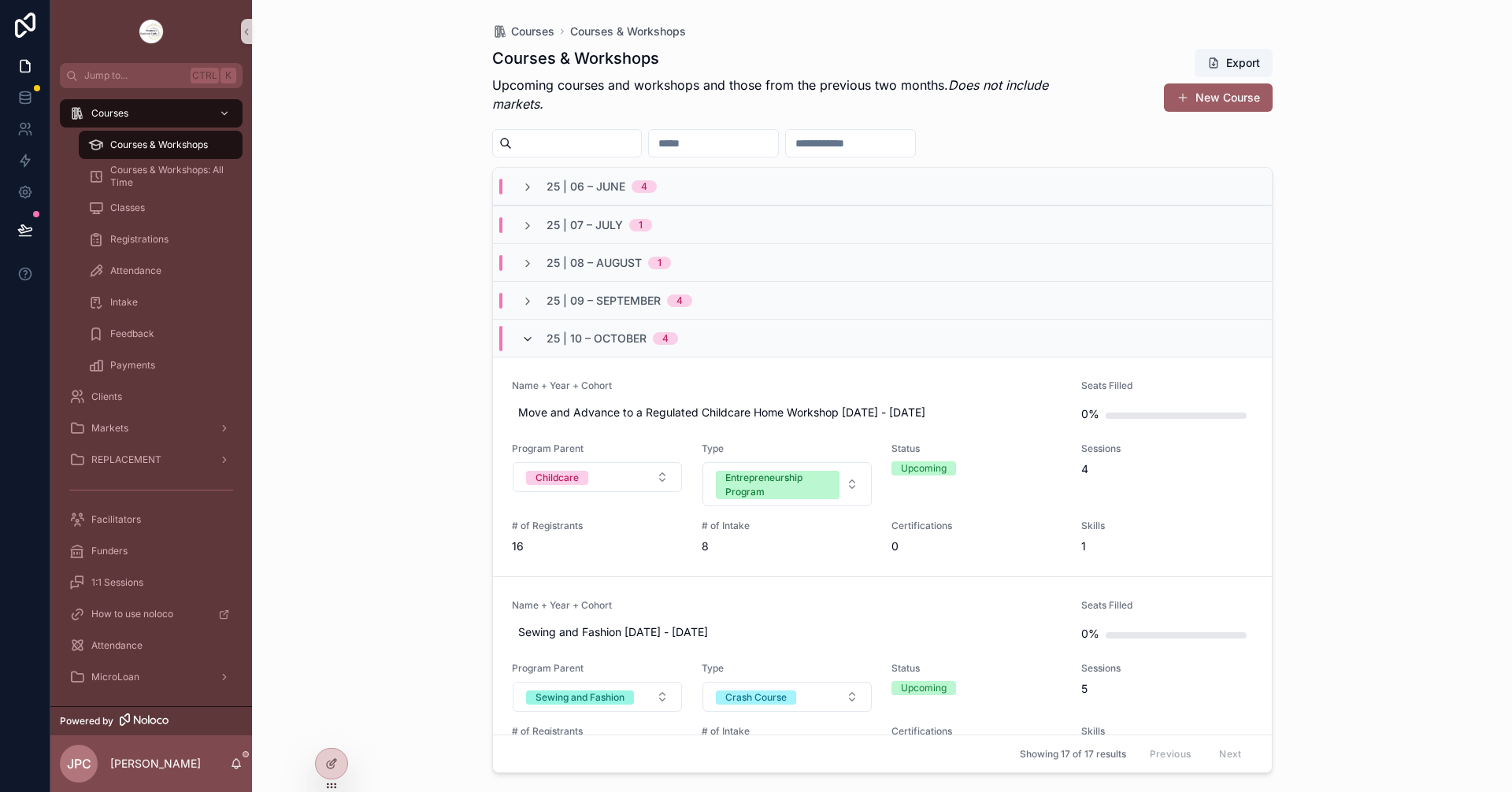
click at [532, 334] on icon "scrollable content" at bounding box center [527, 339] width 13 height 13
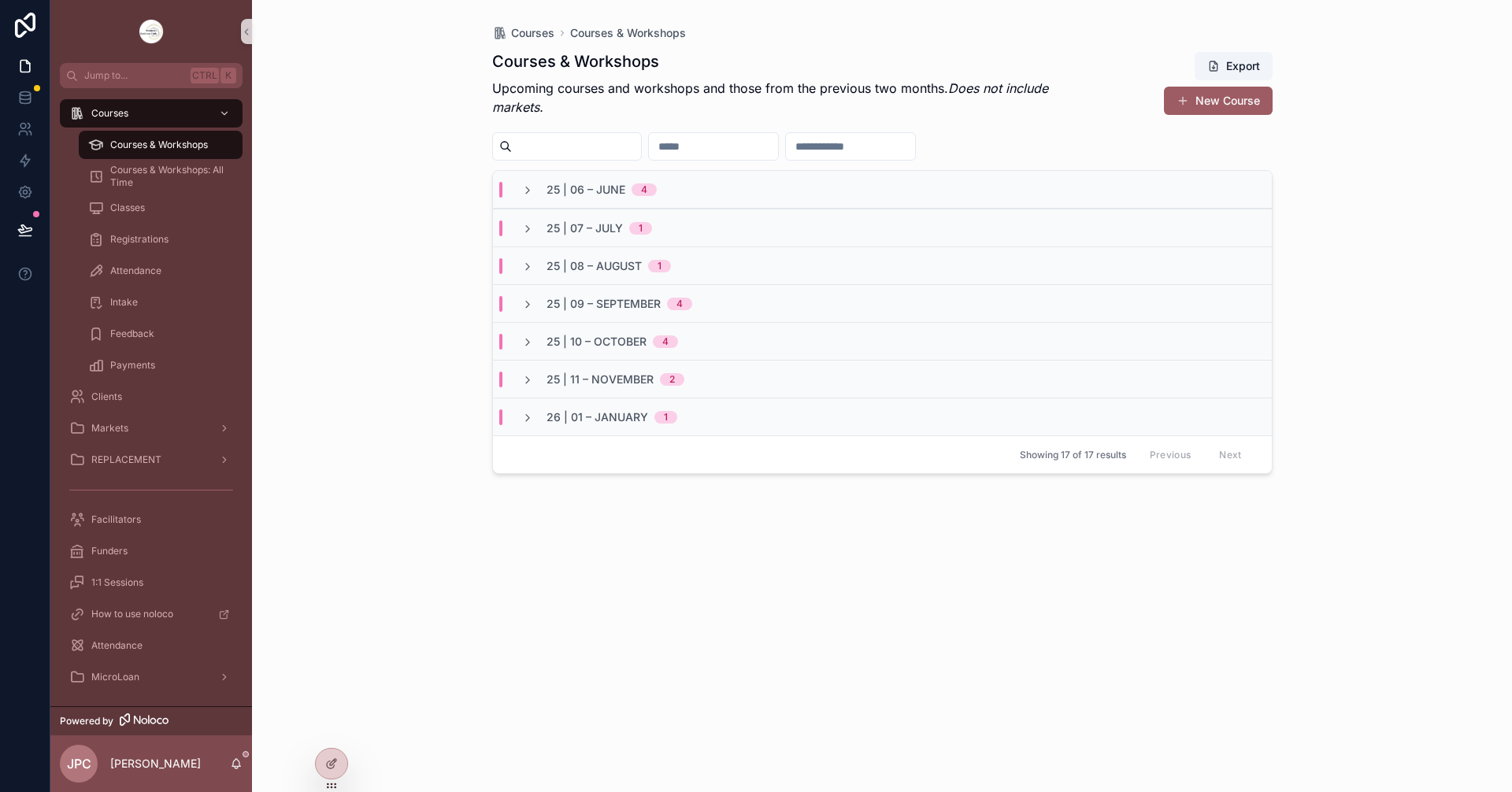
click at [515, 306] on div "25 | 09 – [DATE]" at bounding box center [606, 304] width 209 height 16
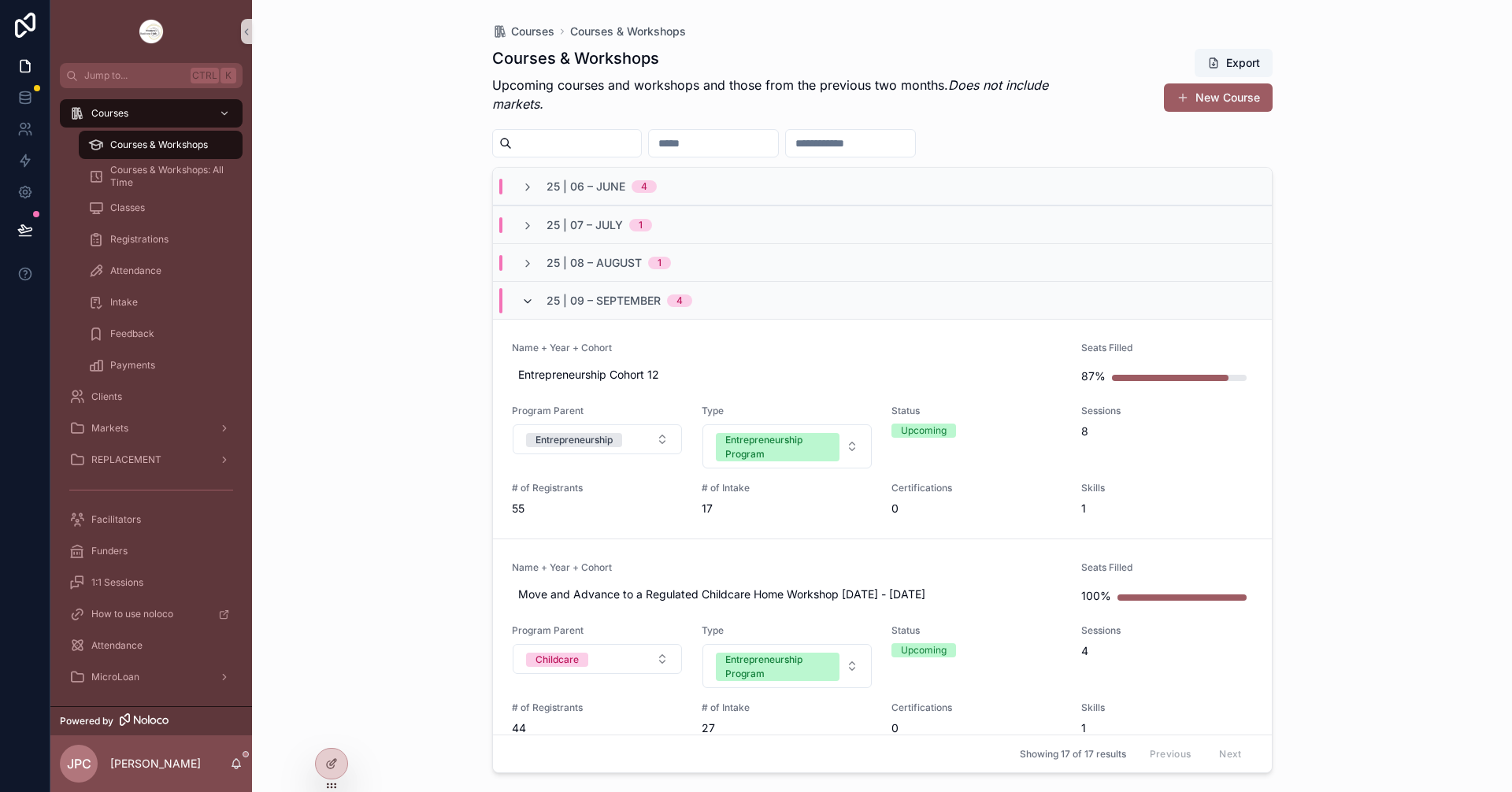
click at [531, 300] on icon "scrollable content" at bounding box center [527, 302] width 13 height 13
